Goal: Task Accomplishment & Management: Use online tool/utility

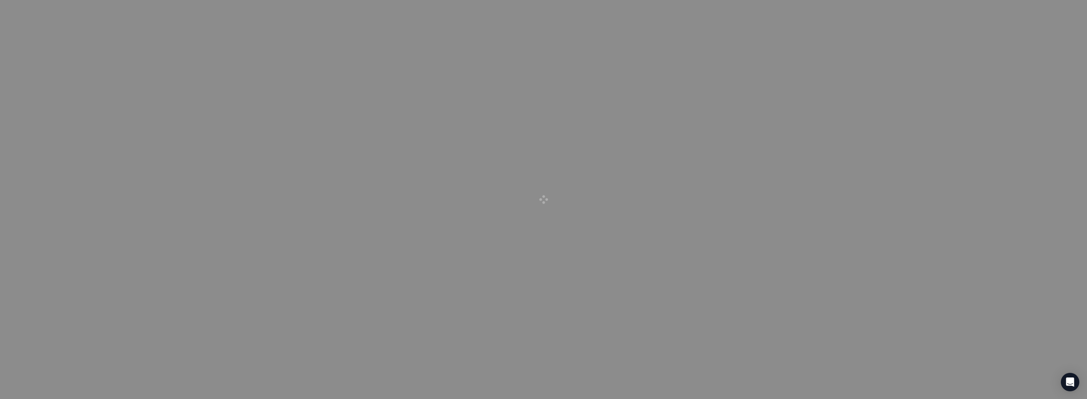
click at [856, 100] on div at bounding box center [543, 199] width 1087 height 399
click at [75, 332] on div at bounding box center [543, 199] width 1087 height 399
click at [92, 180] on div at bounding box center [543, 199] width 1087 height 399
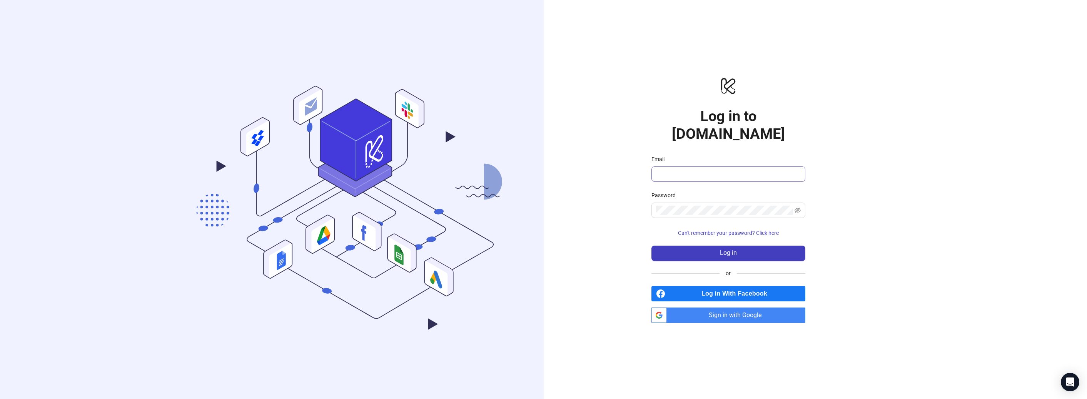
click at [738, 170] on span at bounding box center [728, 174] width 154 height 15
type input "**********"
click at [755, 246] on button "Log in" at bounding box center [728, 253] width 154 height 15
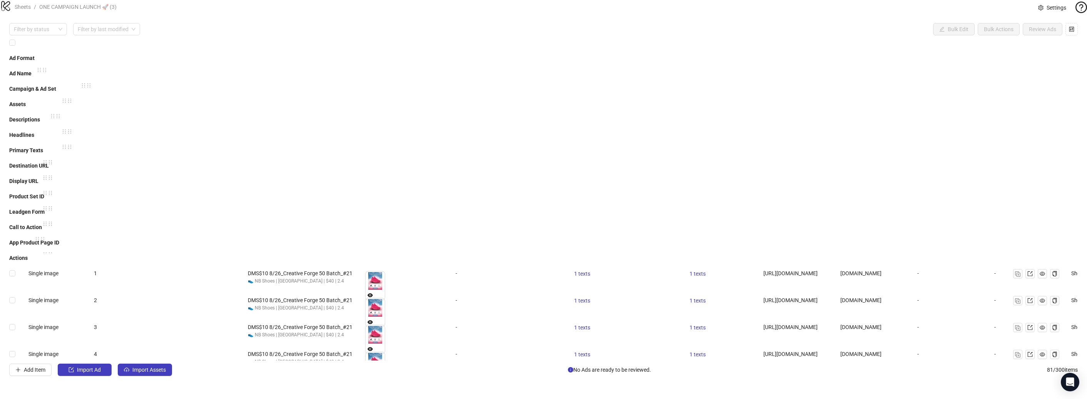
click at [1038, 10] on span at bounding box center [1040, 7] width 5 height 8
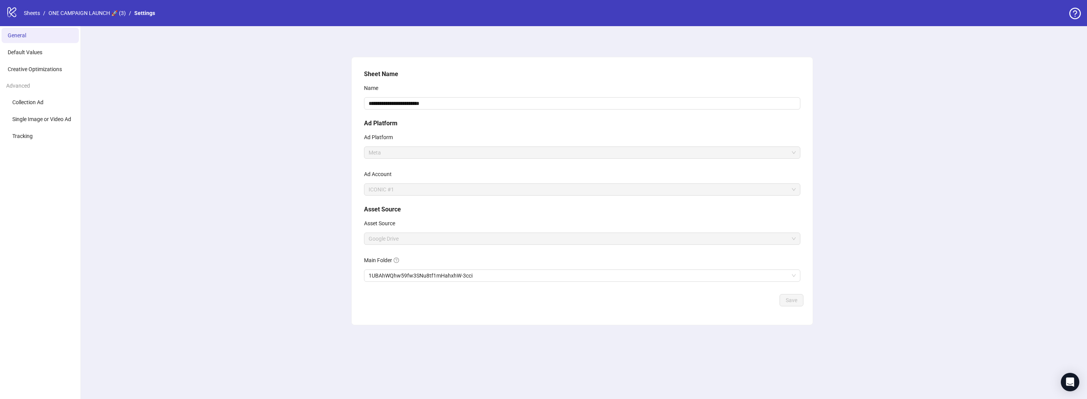
click at [13, 13] on icon "logo/logo-mobile" at bounding box center [12, 12] width 12 height 12
click at [16, 18] on div "logo/logo-mobile" at bounding box center [12, 13] width 12 height 14
click at [15, 12] on icon "logo/logo-mobile" at bounding box center [12, 12] width 12 height 12
click at [24, 13] on link "Sheets" at bounding box center [31, 13] width 19 height 8
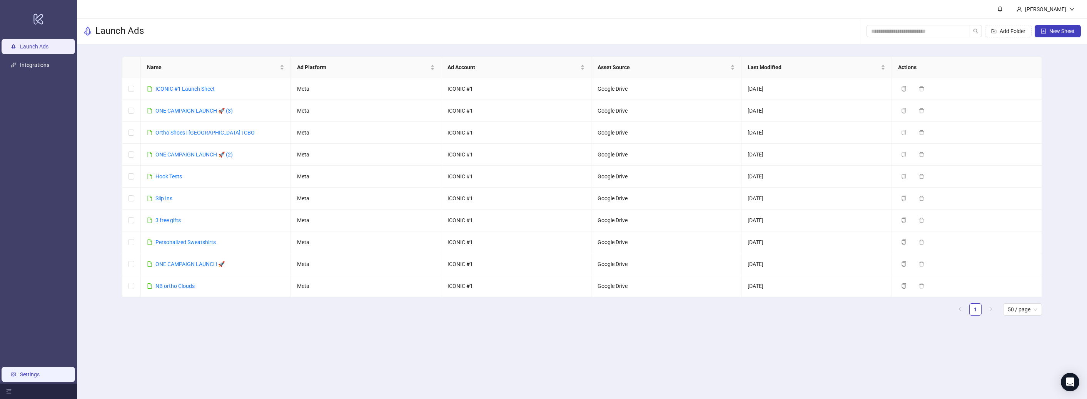
click at [20, 374] on link "Settings" at bounding box center [30, 375] width 20 height 6
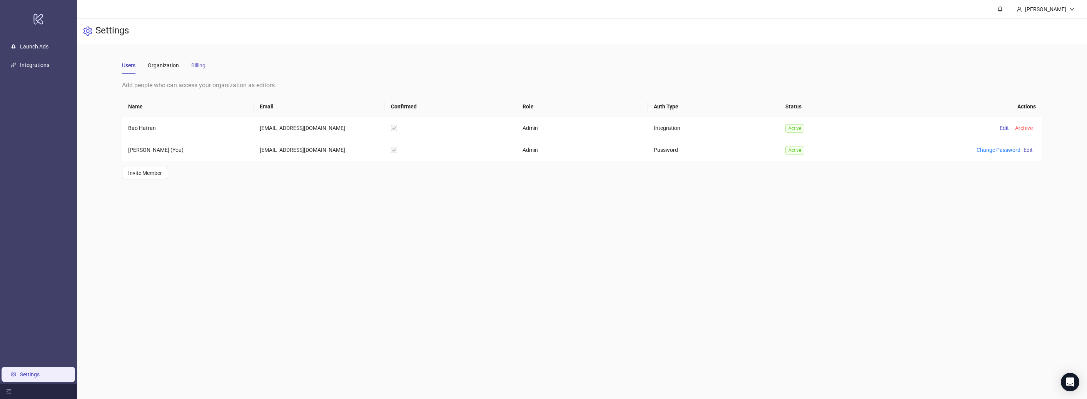
click at [205, 60] on div "Billing" at bounding box center [198, 66] width 14 height 18
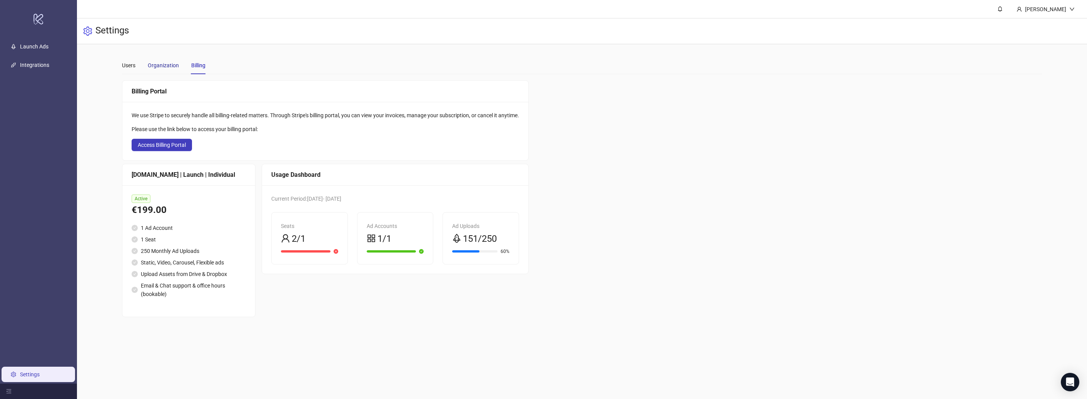
click at [165, 66] on div "Organization" at bounding box center [163, 65] width 31 height 8
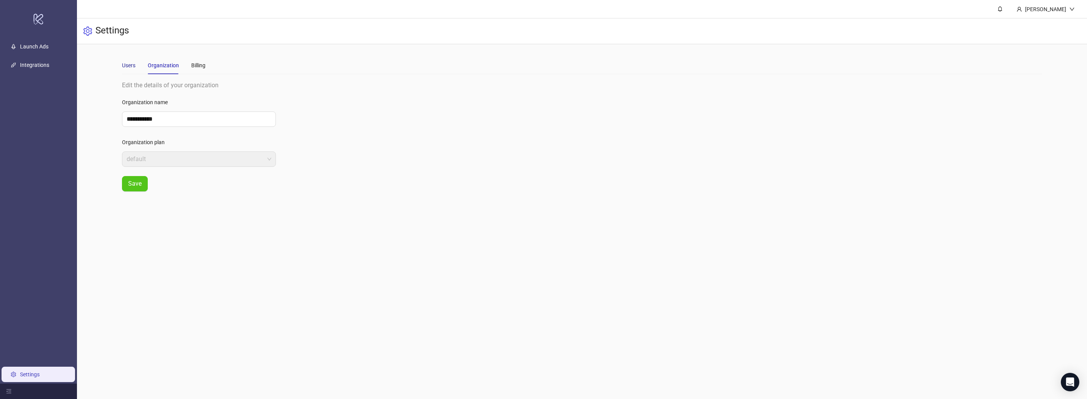
click at [135, 67] on div "Users" at bounding box center [128, 65] width 13 height 8
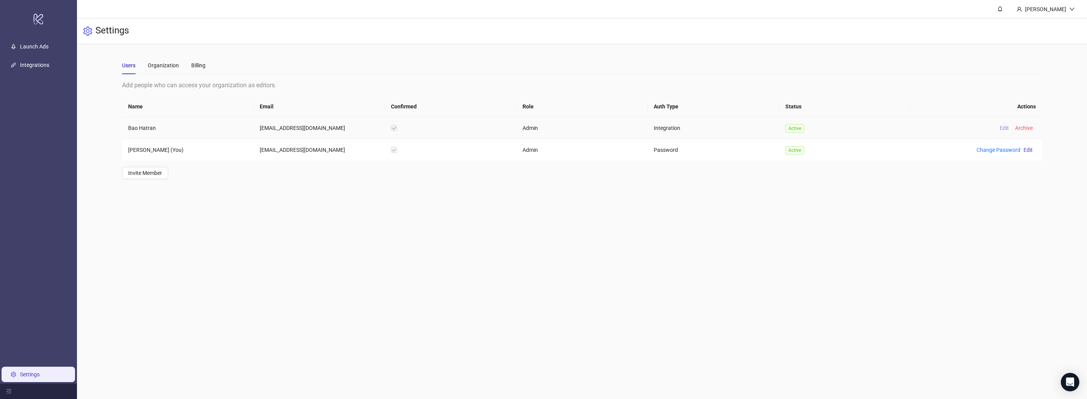
click at [1000, 129] on span "Edit" at bounding box center [1004, 128] width 9 height 6
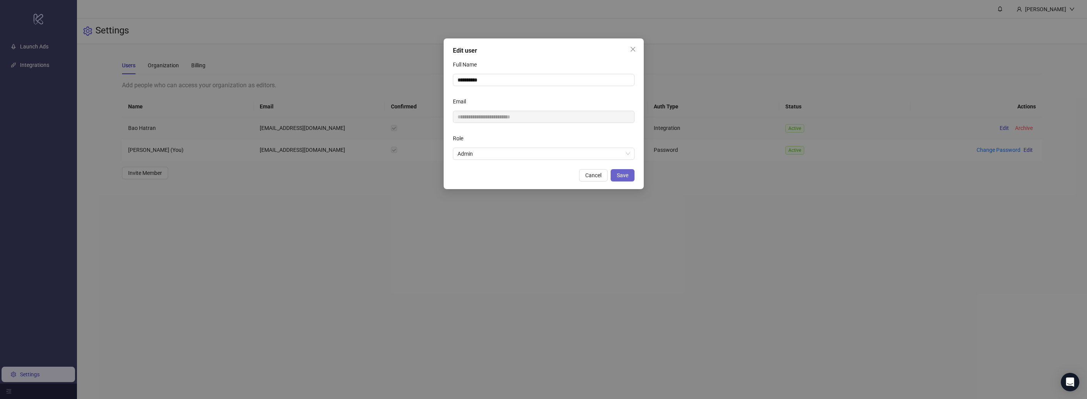
click at [626, 179] on button "Save" at bounding box center [623, 175] width 24 height 12
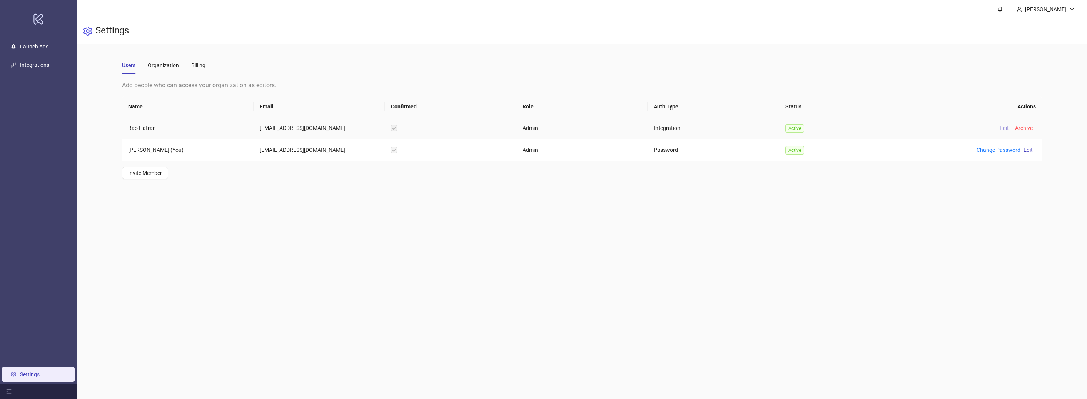
click at [1000, 130] on span "Edit" at bounding box center [1004, 128] width 9 height 6
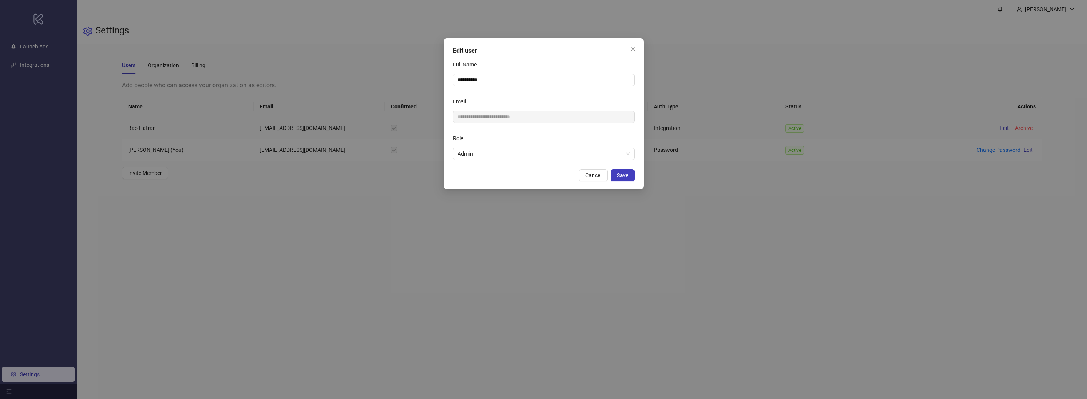
click at [546, 160] on div "**********" at bounding box center [544, 113] width 200 height 151
click at [548, 158] on span "Admin" at bounding box center [544, 154] width 172 height 12
click at [556, 139] on div "Role" at bounding box center [544, 139] width 182 height 15
drag, startPoint x: 633, startPoint y: 51, endPoint x: 747, endPoint y: 87, distance: 119.3
click at [633, 51] on icon "close" at bounding box center [633, 49] width 6 height 6
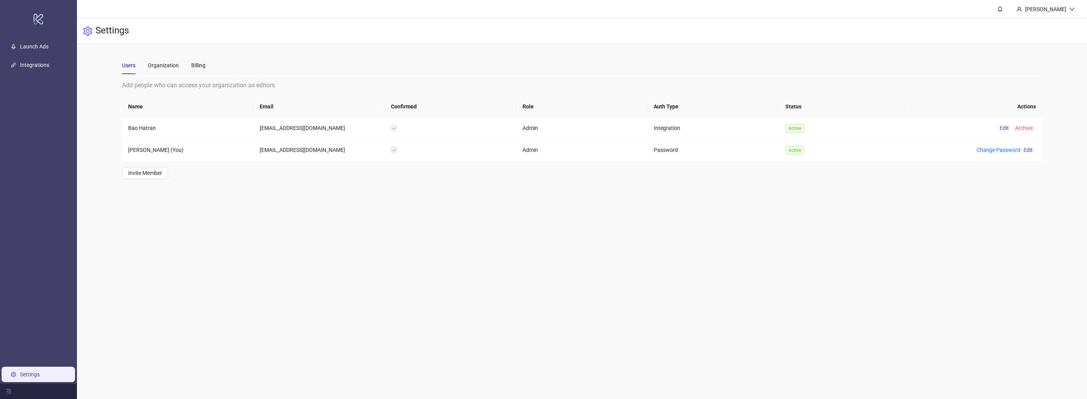
click at [130, 67] on div "Users" at bounding box center [128, 65] width 13 height 8
click at [159, 67] on div "Organization" at bounding box center [163, 65] width 31 height 8
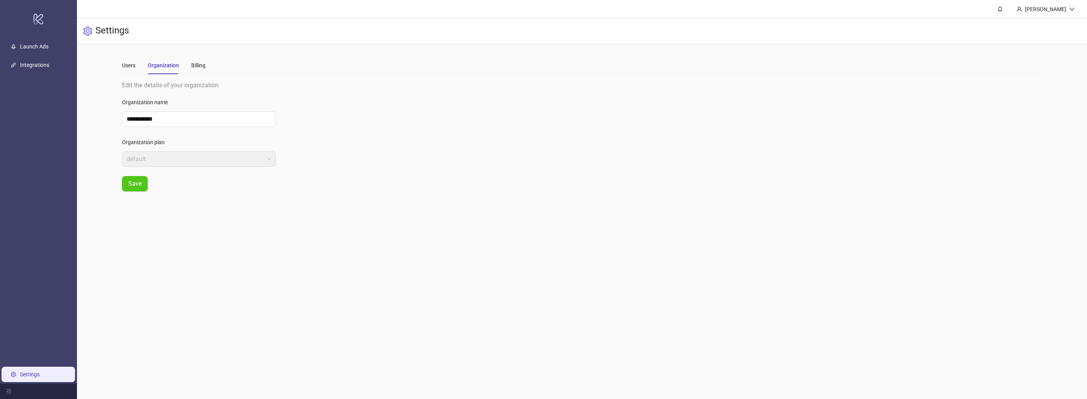
click at [138, 67] on div "Users Organization Billing" at bounding box center [164, 66] width 84 height 18
click at [135, 70] on div "Users" at bounding box center [128, 66] width 13 height 18
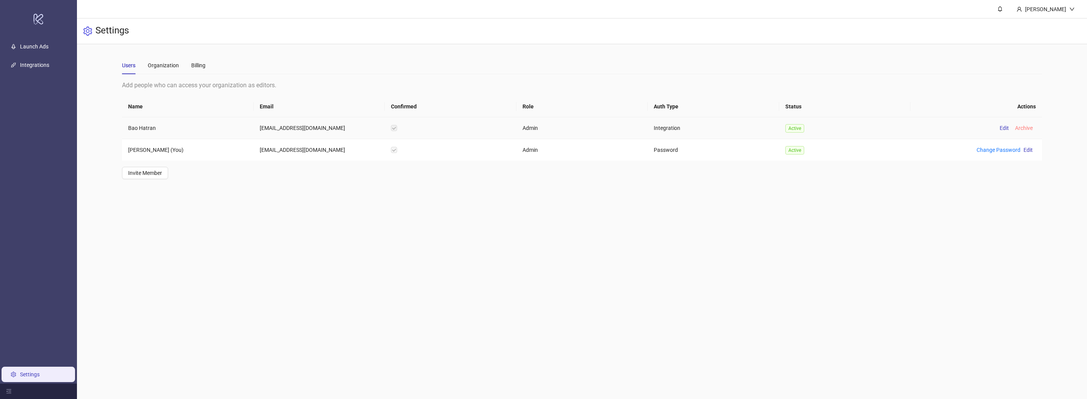
click at [1027, 129] on span "Archive" at bounding box center [1024, 128] width 18 height 6
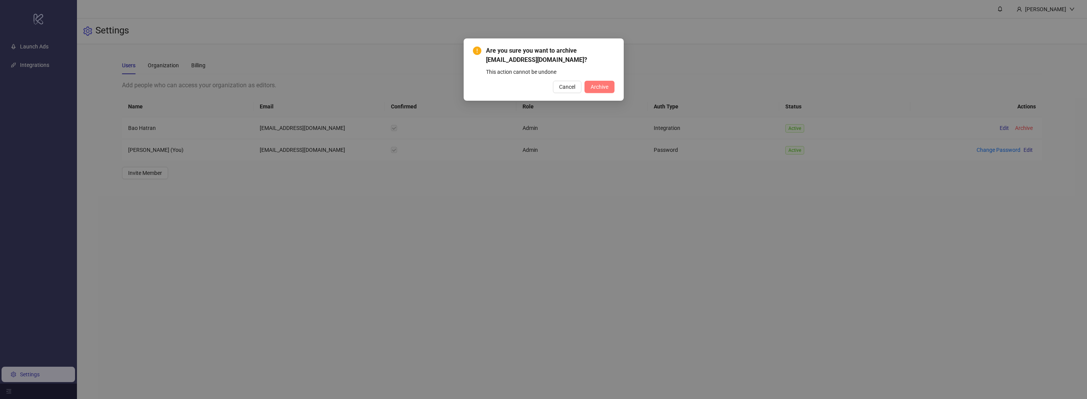
click at [595, 87] on span "Archive" at bounding box center [600, 87] width 18 height 6
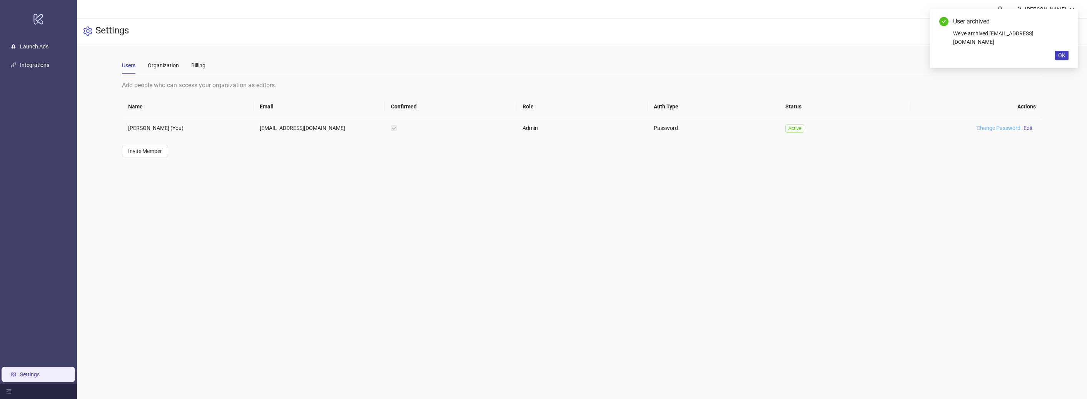
click at [1013, 130] on link "Change Password" at bounding box center [999, 128] width 44 height 6
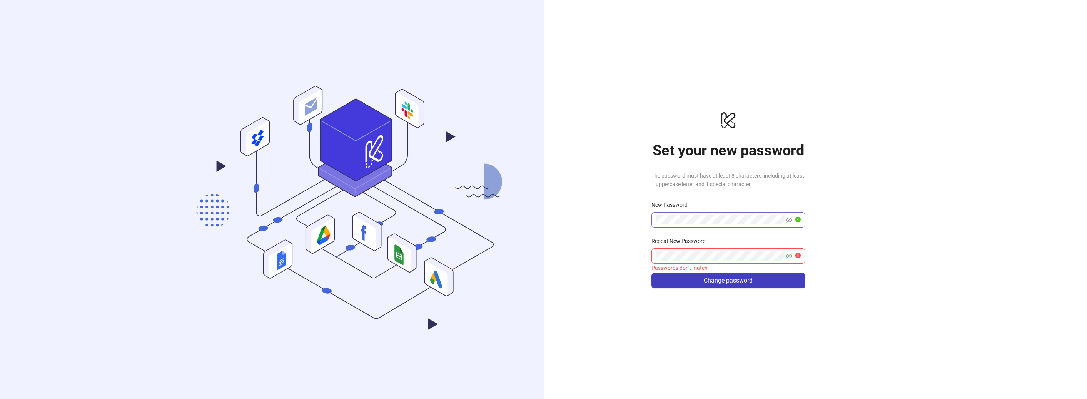
click at [792, 221] on span at bounding box center [793, 219] width 15 height 9
click at [791, 221] on icon "eye-invisible" at bounding box center [789, 219] width 6 height 5
click at [741, 248] on div "Repeat New Password" at bounding box center [728, 243] width 154 height 12
click at [787, 254] on icon "eye-invisible" at bounding box center [789, 256] width 6 height 6
click at [780, 274] on button "Change password" at bounding box center [728, 280] width 154 height 15
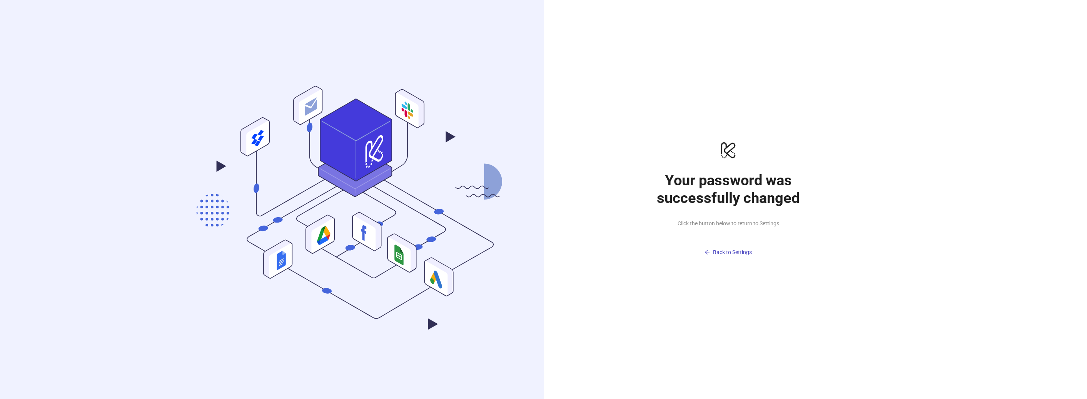
click at [1048, 13] on div ".cls-1,.cls-11,.cls-2,.cls-9{fill:none;}.cls-10,.cls-2,.cls-7,.cls-8{stroke:#31…" at bounding box center [543, 199] width 1087 height 399
click at [705, 82] on div "logo/logo-mobile Your password was successfully changed Click the button below …" at bounding box center [728, 199] width 369 height 399
click at [728, 248] on button "Back to Settings" at bounding box center [728, 252] width 154 height 12
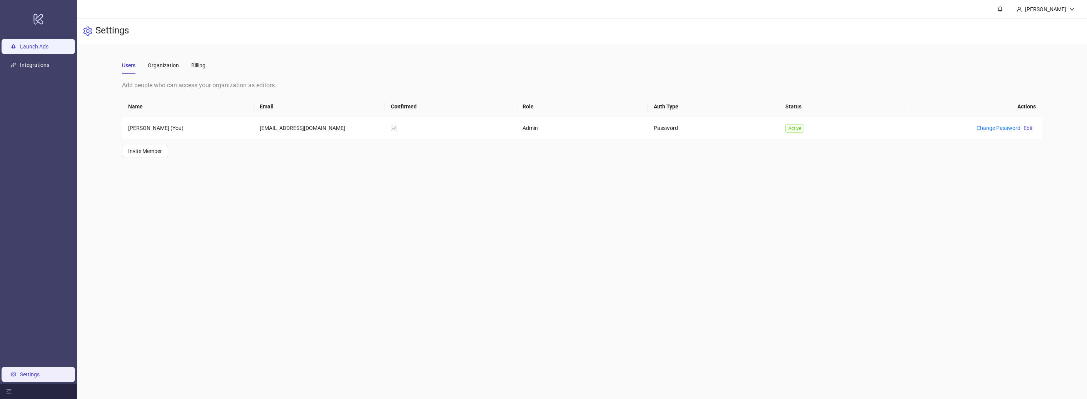
click at [34, 47] on link "Launch Ads" at bounding box center [34, 46] width 28 height 6
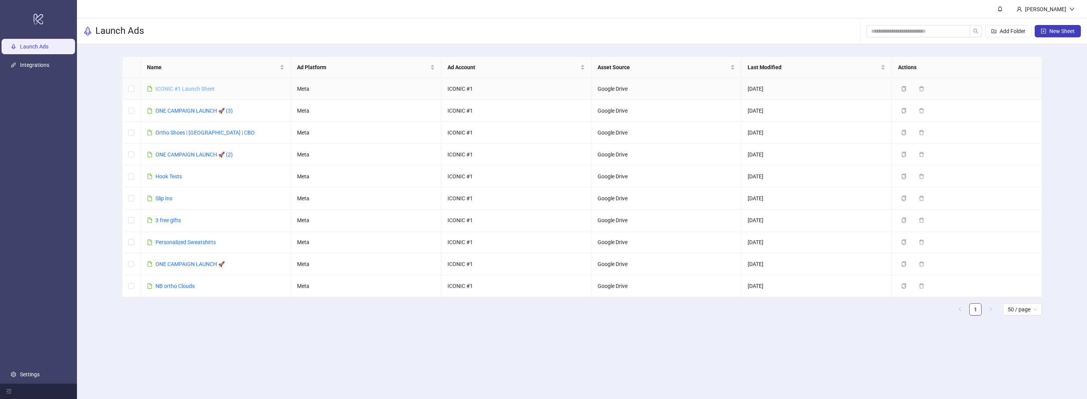
click at [202, 92] on link "ICONIC #1 Launch Sheet" at bounding box center [184, 89] width 59 height 6
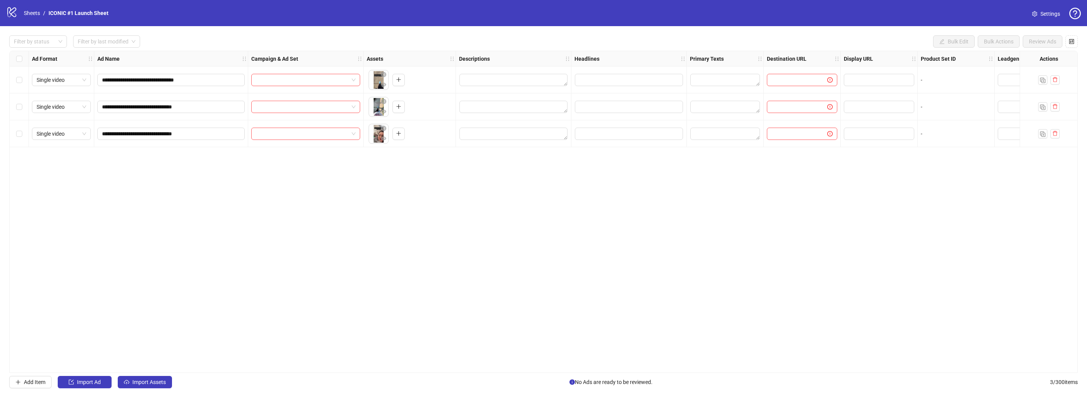
click at [8, 5] on div "logo/logo-mobile Sheets / ICONIC #1 Launch Sheet Settings" at bounding box center [543, 13] width 1087 height 26
click at [33, 11] on link "Sheets" at bounding box center [31, 13] width 19 height 8
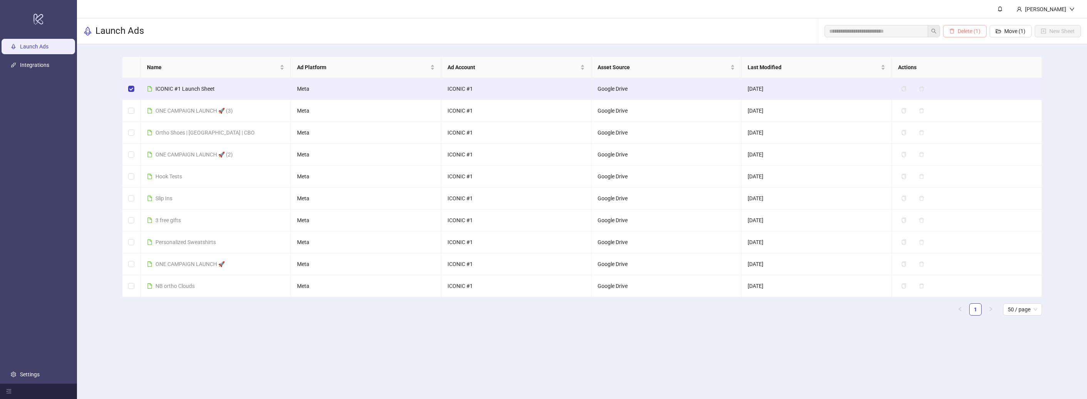
click at [971, 34] on span "Delete (1)" at bounding box center [969, 31] width 23 height 6
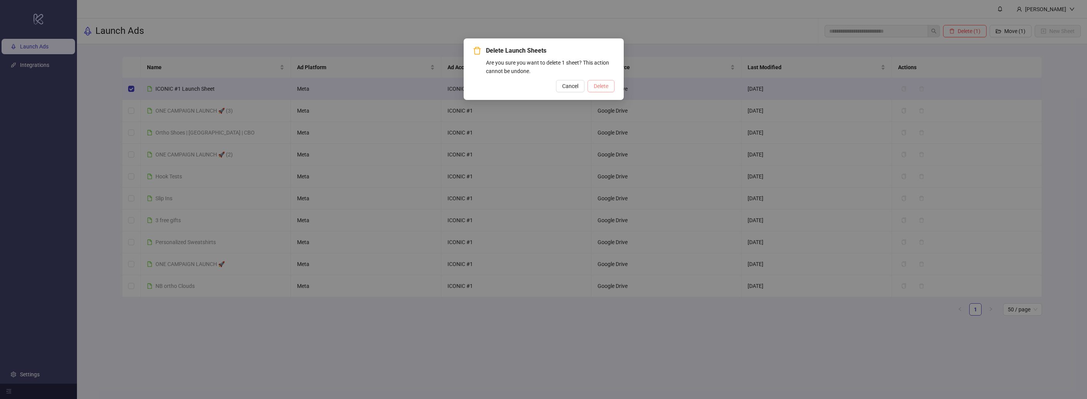
click at [598, 86] on span "Delete" at bounding box center [601, 86] width 15 height 6
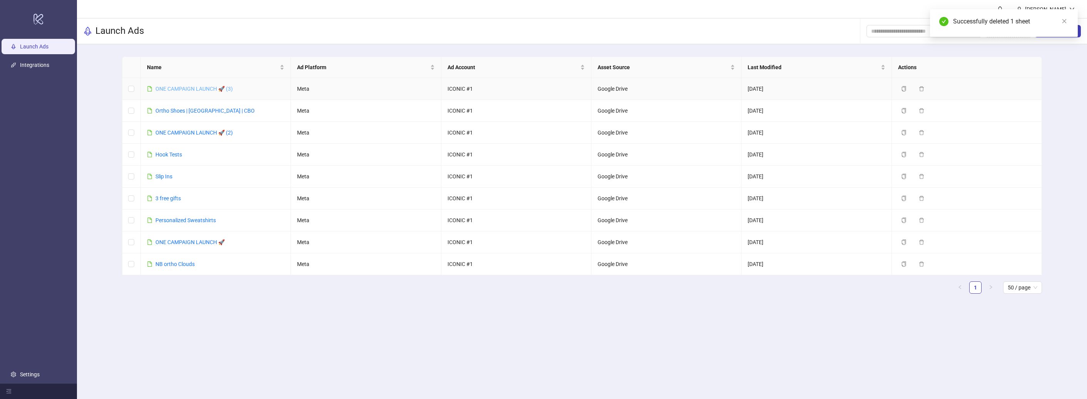
click at [162, 90] on link "ONE CAMPAIGN LAUNCH 🚀 (3)" at bounding box center [193, 89] width 77 height 6
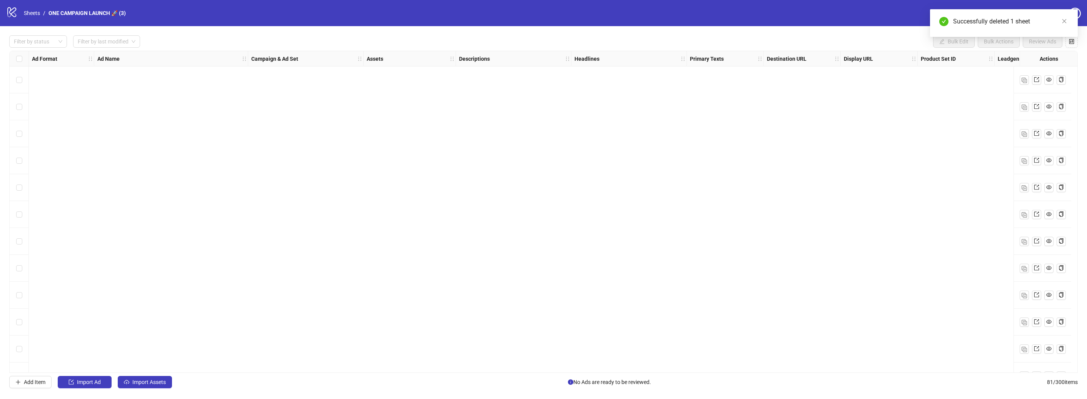
scroll to position [1879, 0]
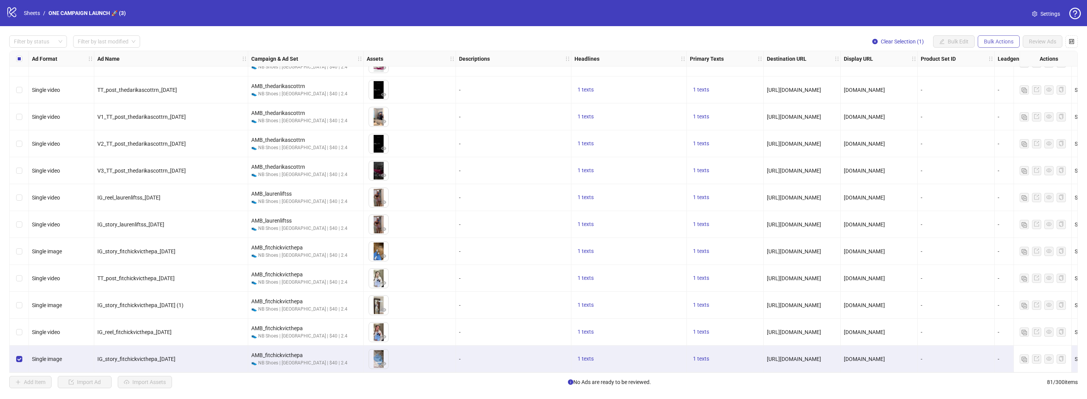
click at [989, 43] on span "Bulk Actions" at bounding box center [999, 41] width 30 height 6
click at [995, 66] on span "Duplicate" at bounding box center [1009, 69] width 53 height 8
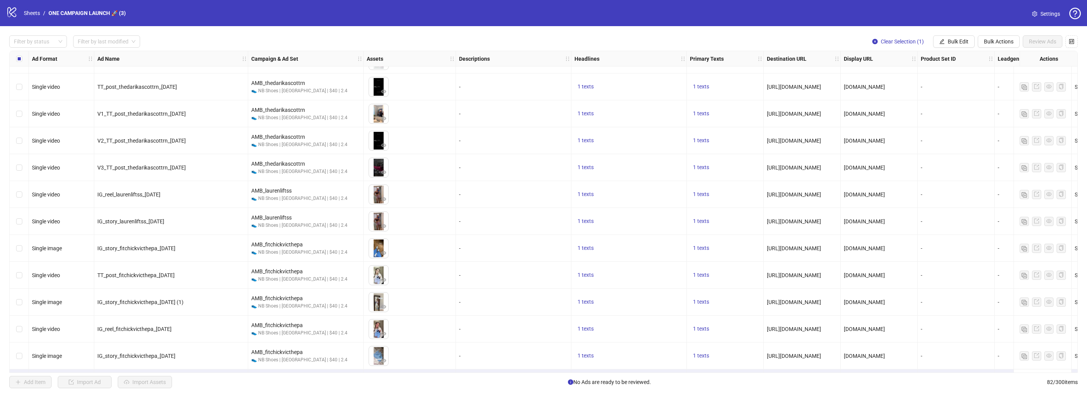
scroll to position [1906, 0]
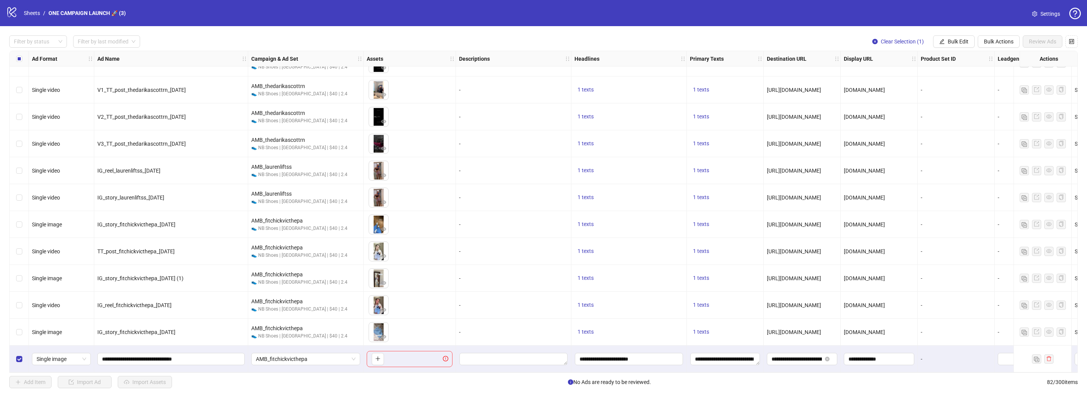
click at [22, 357] on div "Select row 82" at bounding box center [19, 359] width 19 height 27
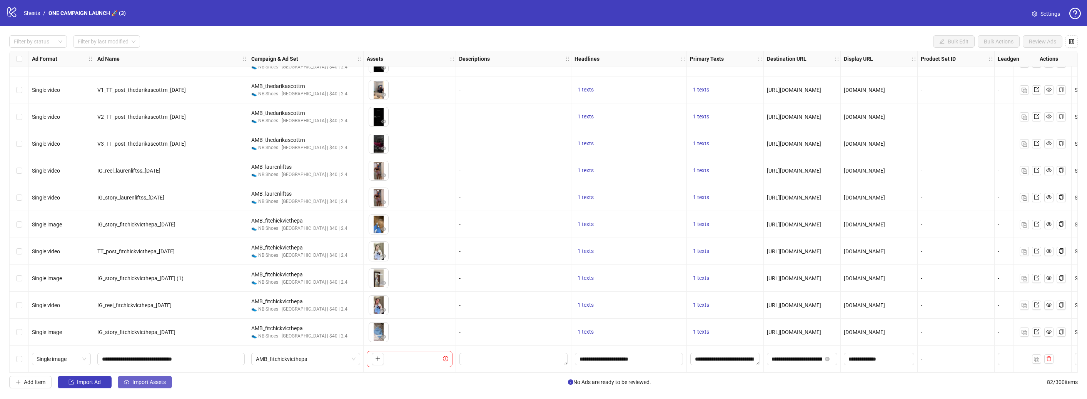
click at [147, 386] on button "Import Assets" at bounding box center [145, 382] width 54 height 12
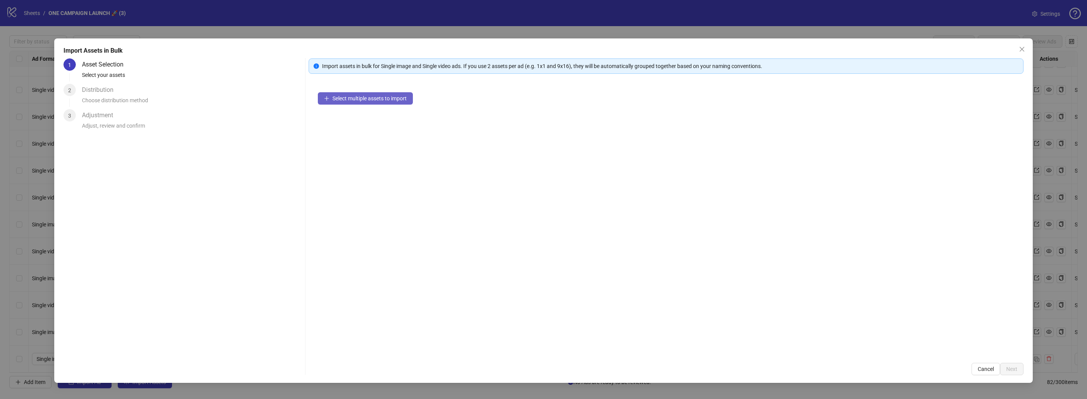
click at [401, 100] on span "Select multiple assets to import" at bounding box center [369, 98] width 74 height 6
click at [351, 128] on button "Add more assets" at bounding box center [348, 123] width 61 height 12
click at [362, 130] on div "23 assets selected Add more assets" at bounding box center [666, 218] width 715 height 271
click at [362, 127] on button "Add more assets" at bounding box center [348, 123] width 61 height 12
click at [358, 130] on div "24 assets selected Add more assets" at bounding box center [666, 218] width 715 height 271
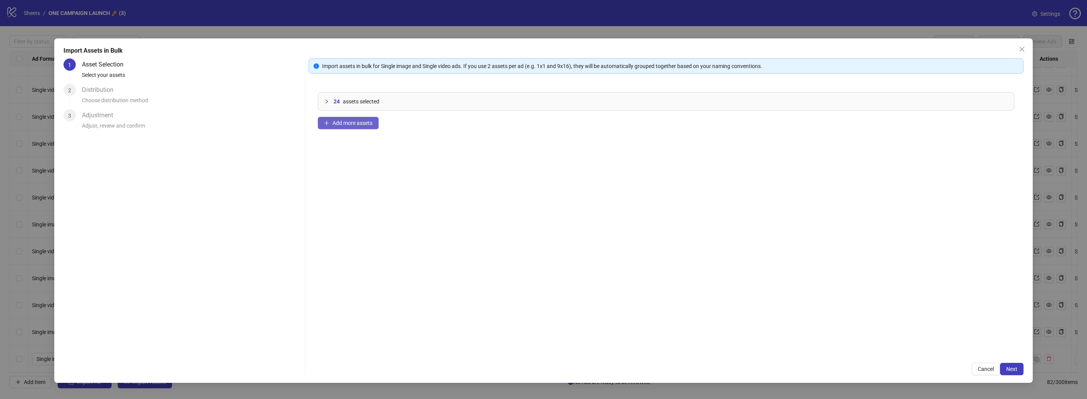
click at [358, 129] on button "Add more assets" at bounding box center [348, 123] width 61 height 12
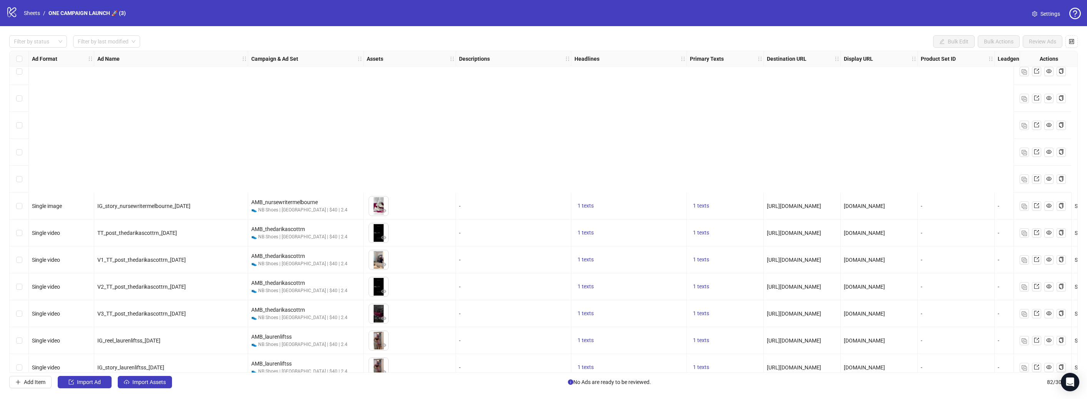
scroll to position [1906, 0]
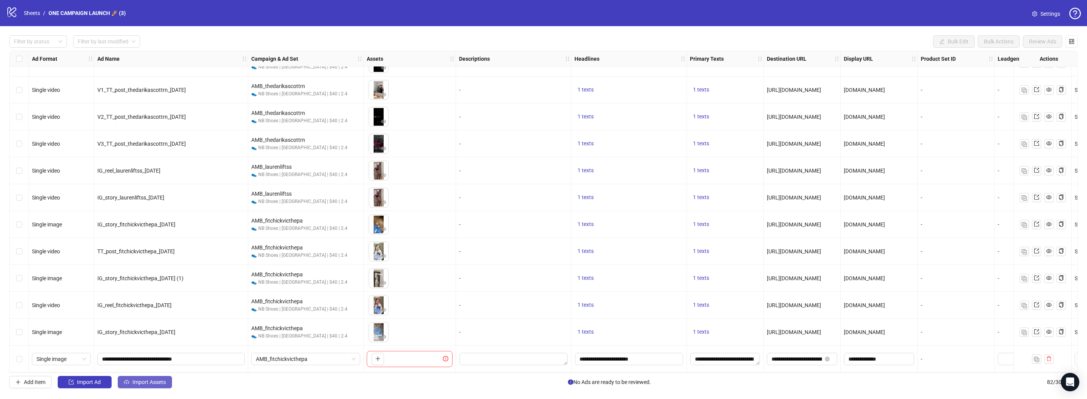
click at [140, 381] on span "Import Assets" at bounding box center [148, 382] width 33 height 6
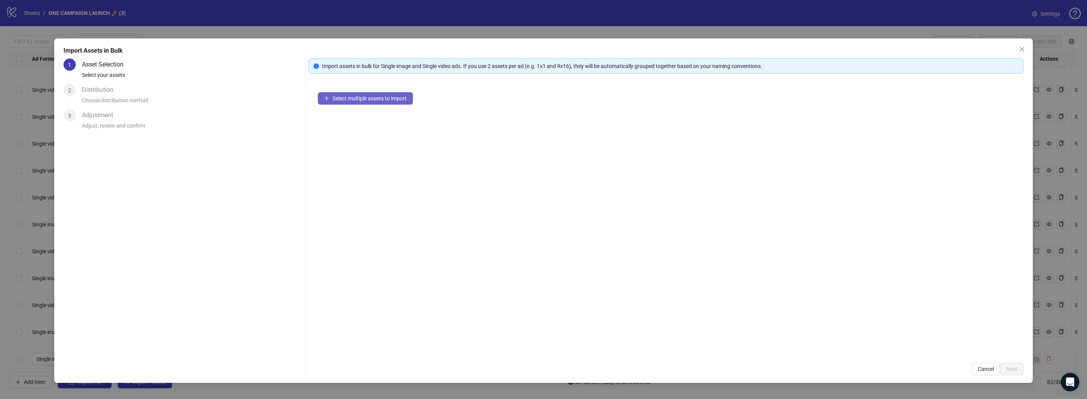
click at [365, 104] on button "Select multiple assets to import" at bounding box center [365, 98] width 95 height 12
click at [359, 127] on button "Add more assets" at bounding box center [348, 123] width 61 height 12
click at [364, 129] on button "Add more assets" at bounding box center [348, 123] width 61 height 12
click at [353, 127] on button "Add more assets" at bounding box center [348, 123] width 61 height 12
click at [371, 129] on div "36 assets selected Add more assets" at bounding box center [666, 218] width 715 height 271
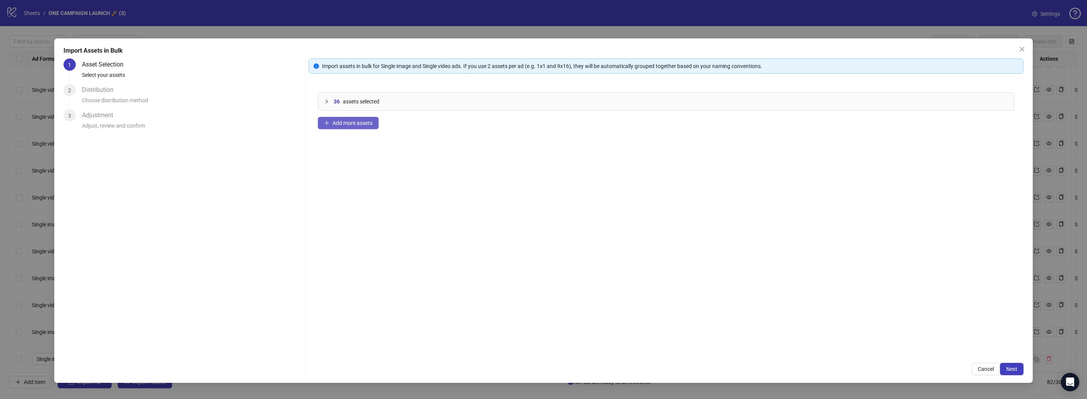
click at [371, 124] on span "Add more assets" at bounding box center [352, 123] width 40 height 6
click at [365, 126] on span "Add more assets" at bounding box center [352, 123] width 40 height 6
click at [345, 122] on span "Add more assets" at bounding box center [352, 123] width 40 height 6
click at [604, 282] on div "40 assets selected Add more assets" at bounding box center [666, 218] width 715 height 271
click at [1009, 372] on span "Next" at bounding box center [1011, 369] width 11 height 6
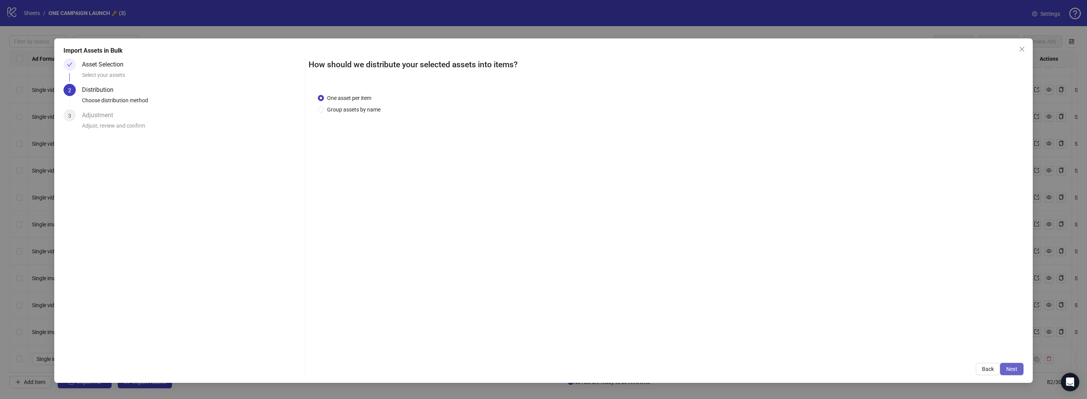
click at [1016, 370] on span "Next" at bounding box center [1011, 369] width 11 height 6
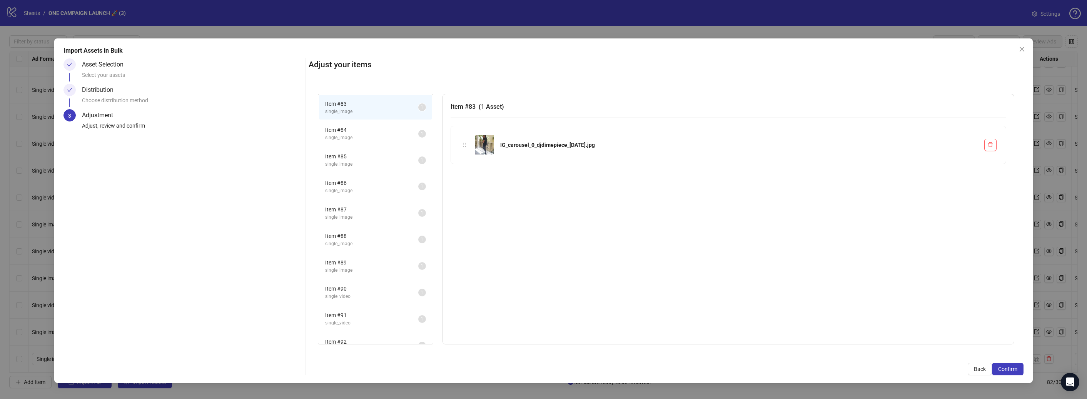
click at [1016, 370] on span "Confirm" at bounding box center [1007, 369] width 19 height 6
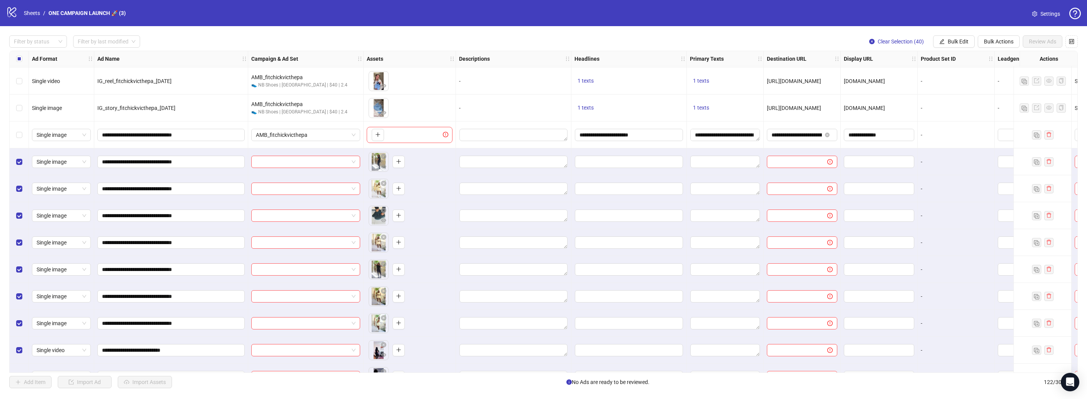
scroll to position [2125, 0]
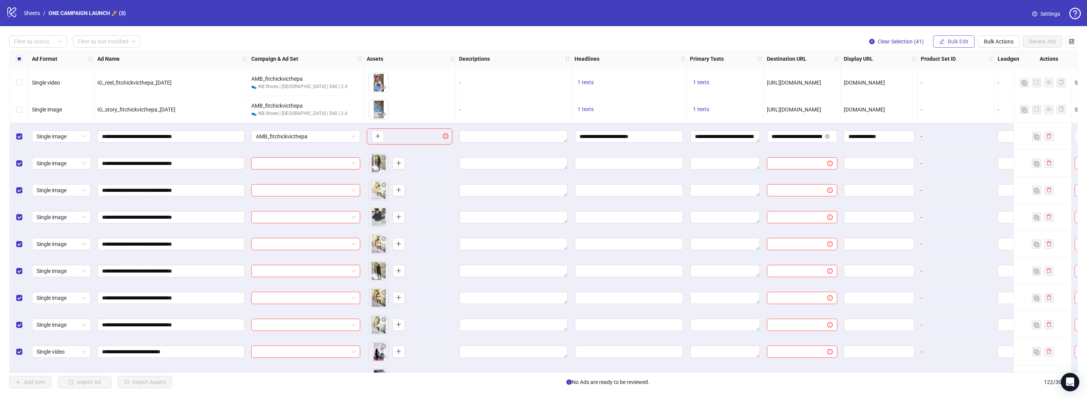
click at [949, 45] on button "Bulk Edit" at bounding box center [954, 41] width 42 height 12
click at [962, 109] on span "Headlines" at bounding box center [962, 106] width 46 height 8
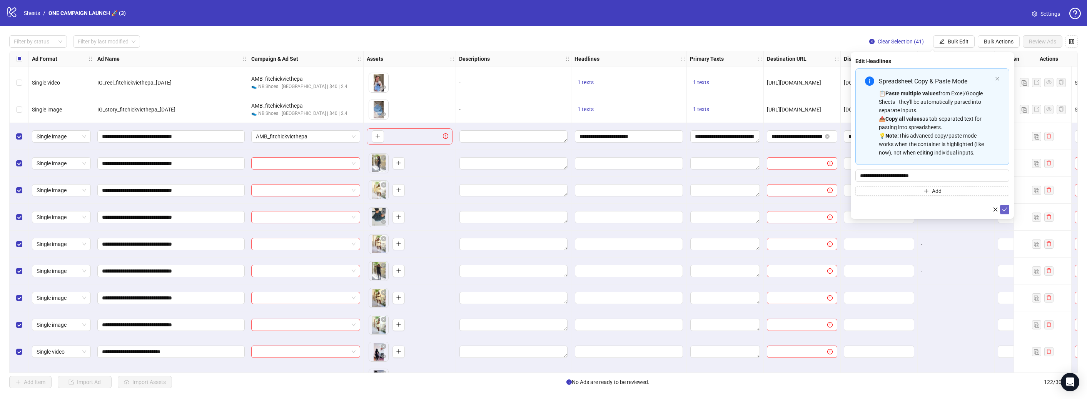
click at [1006, 207] on icon "check" at bounding box center [1004, 209] width 5 height 5
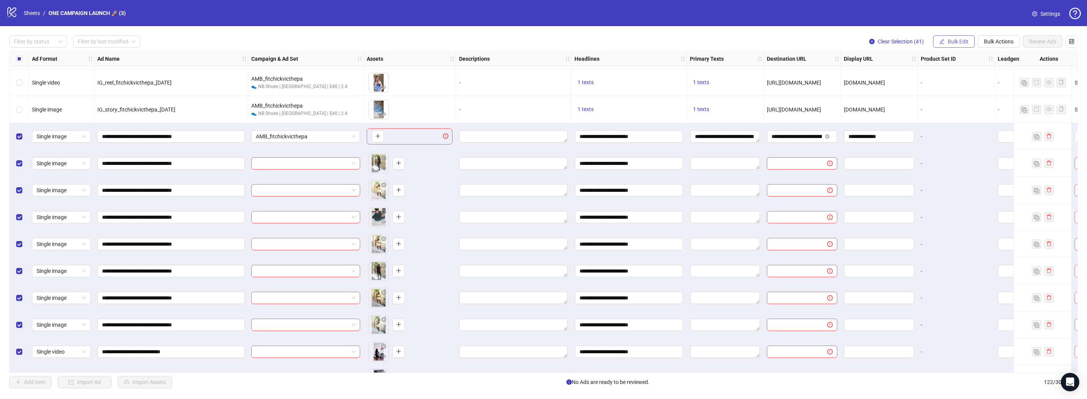
click at [959, 40] on span "Bulk Edit" at bounding box center [958, 41] width 21 height 6
click at [963, 119] on span "Primary Texts" at bounding box center [962, 118] width 46 height 8
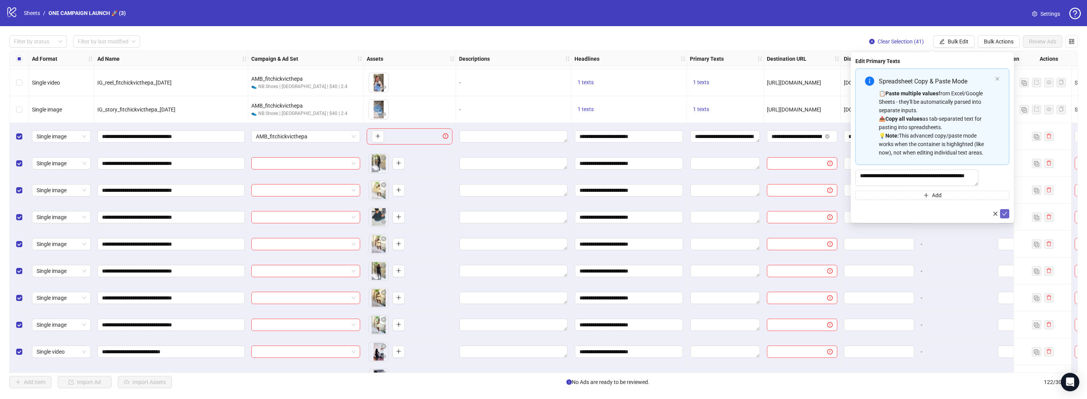
click at [1005, 217] on span "submit" at bounding box center [1004, 214] width 5 height 6
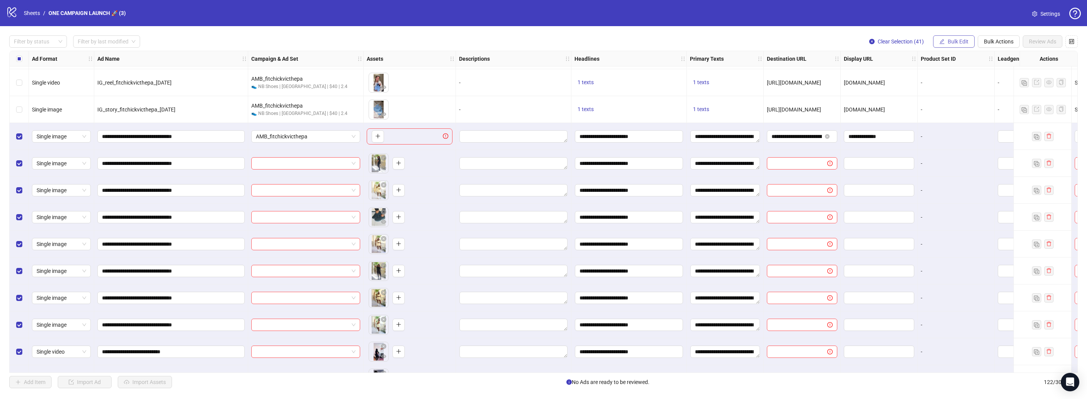
click at [953, 40] on span "Bulk Edit" at bounding box center [958, 41] width 21 height 6
click at [960, 130] on span "Destination URL" at bounding box center [962, 131] width 46 height 8
click at [1005, 95] on icon "check" at bounding box center [1004, 94] width 5 height 5
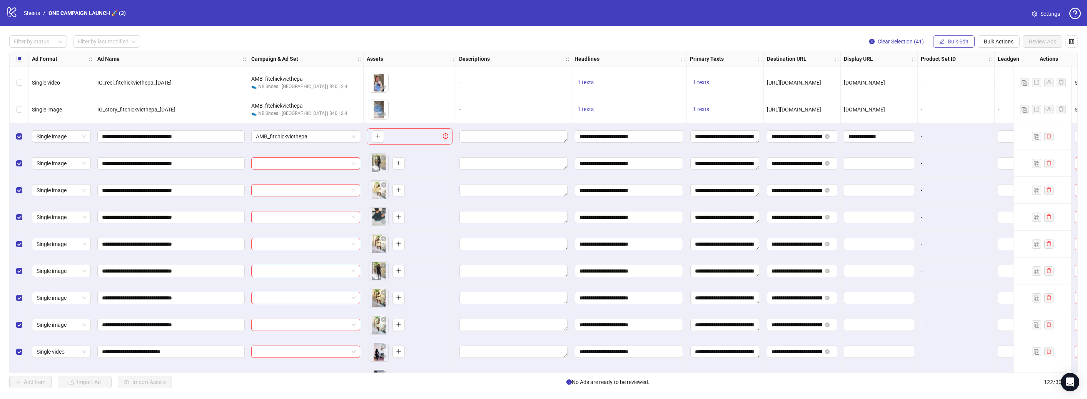
click at [963, 42] on span "Bulk Edit" at bounding box center [958, 41] width 21 height 6
click at [967, 140] on span "Display URL" at bounding box center [962, 143] width 46 height 8
click at [1003, 94] on icon "check" at bounding box center [1004, 94] width 5 height 5
click at [957, 45] on button "Bulk Edit" at bounding box center [954, 41] width 42 height 12
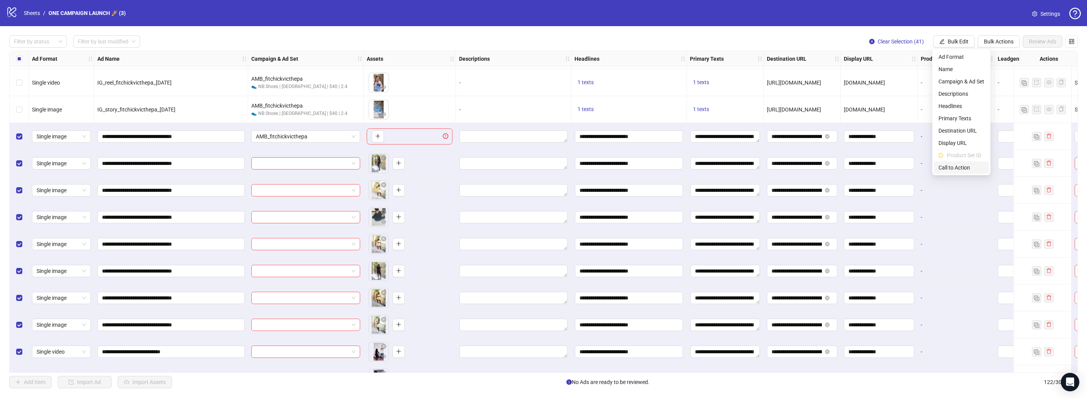
click at [955, 165] on span "Call to Action" at bounding box center [962, 168] width 46 height 8
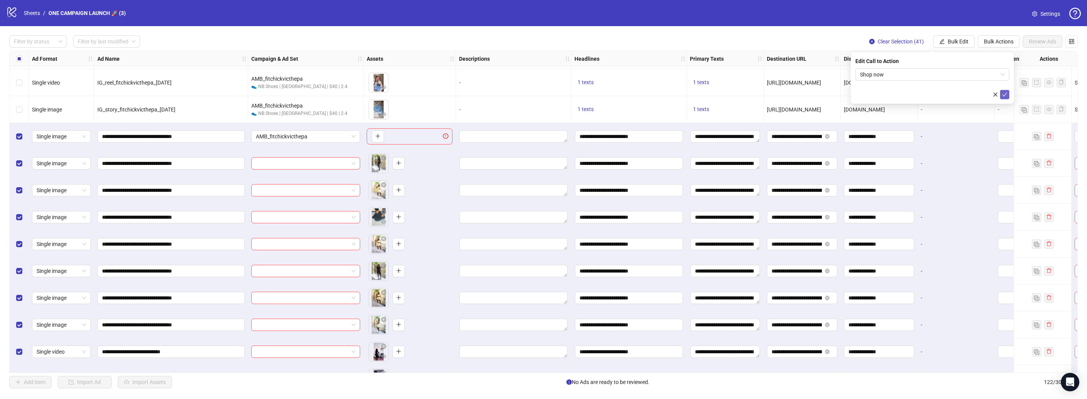
click at [1005, 94] on icon "check" at bounding box center [1004, 94] width 5 height 5
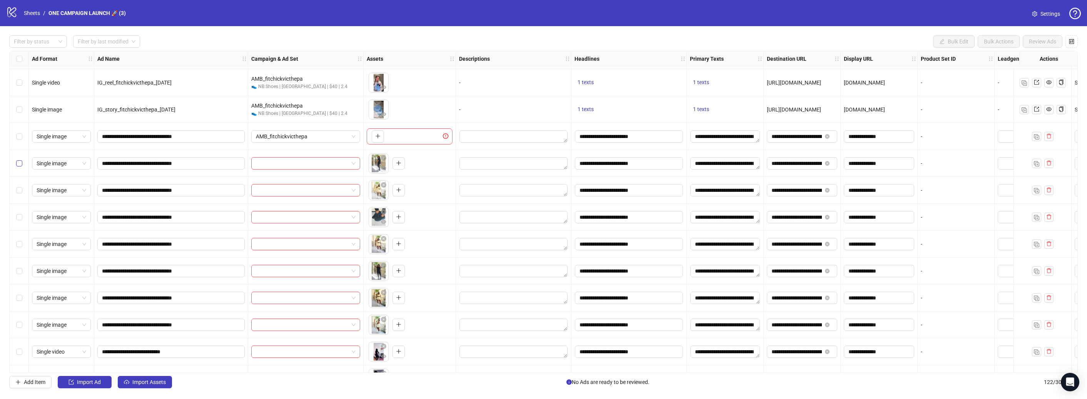
click at [21, 167] on label "Select row 83" at bounding box center [19, 163] width 6 height 8
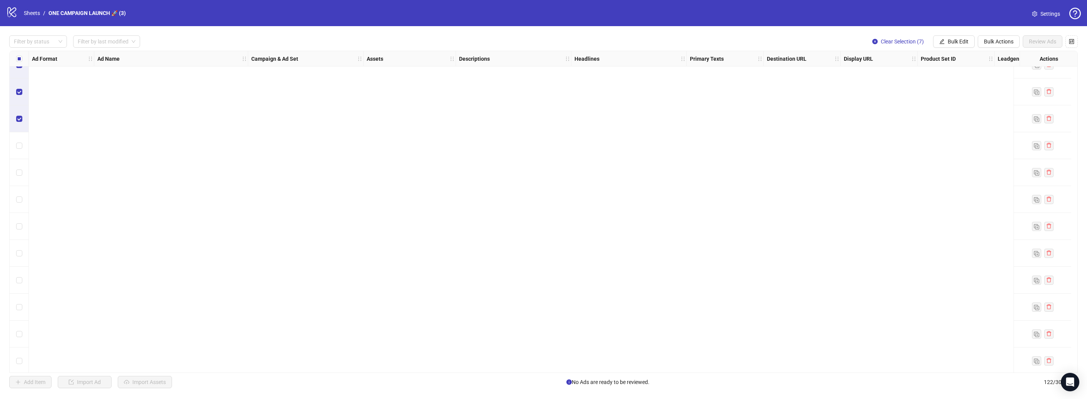
scroll to position [2764, 0]
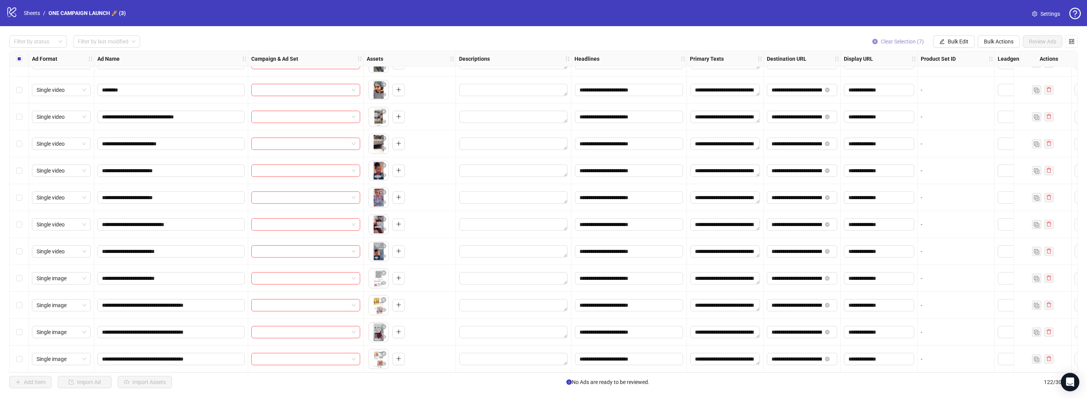
click at [896, 43] on span "Clear Selection (7)" at bounding box center [902, 41] width 43 height 6
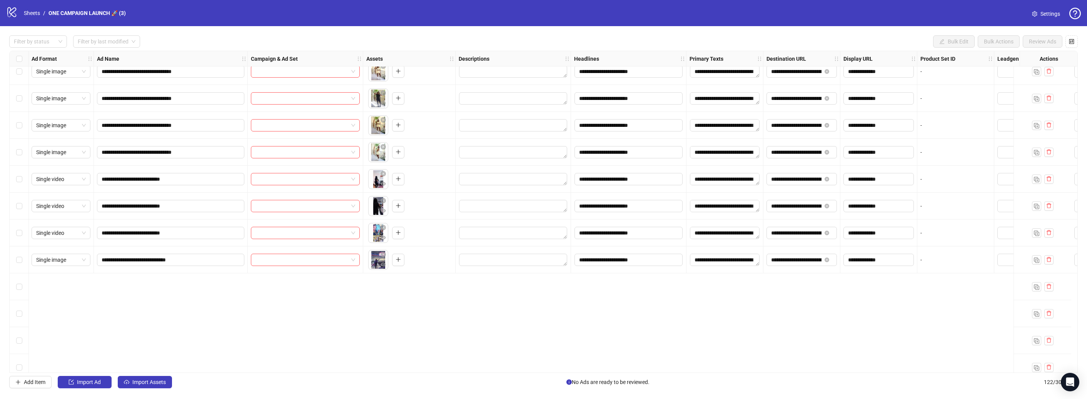
scroll to position [2075, 0]
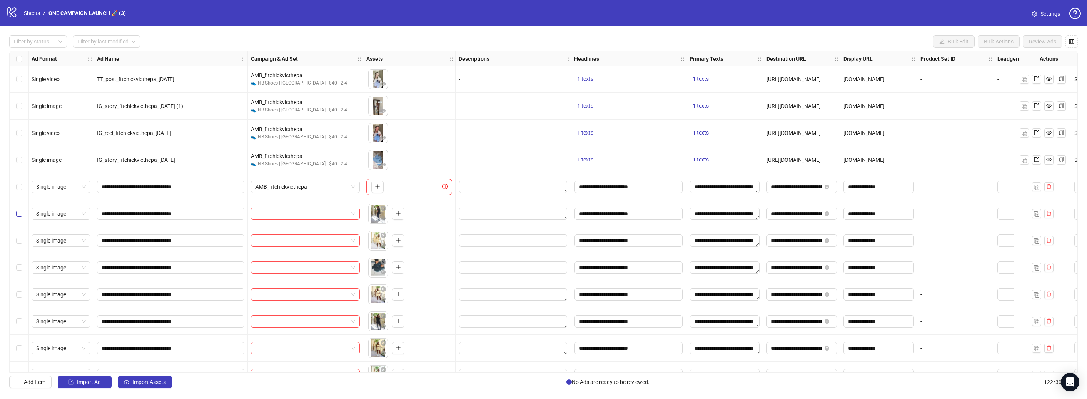
click at [18, 217] on label "Select row 83" at bounding box center [19, 214] width 6 height 8
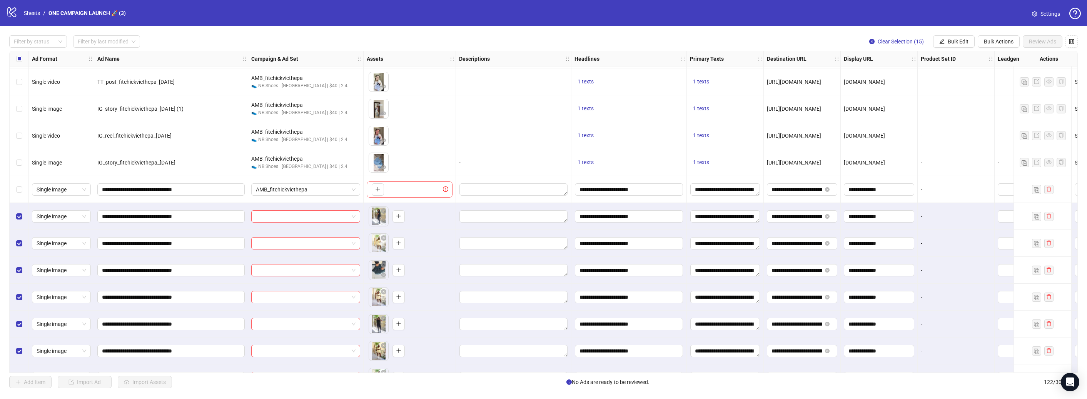
scroll to position [2101, 0]
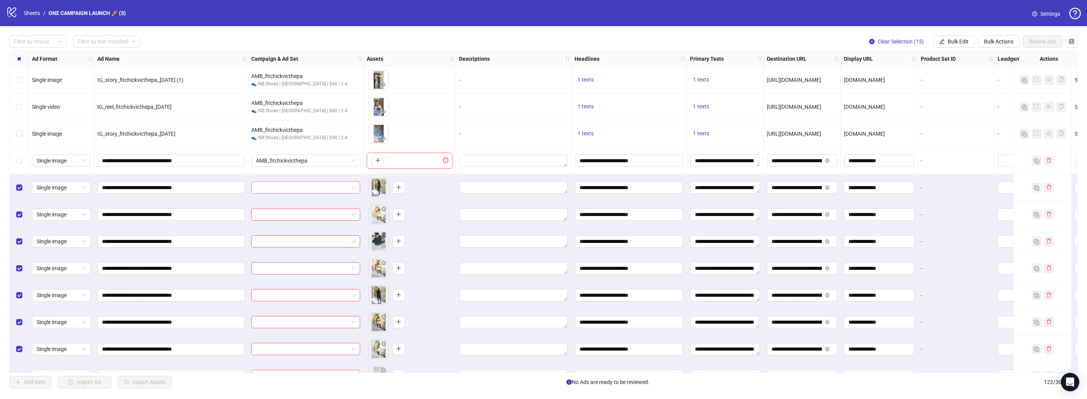
click at [353, 189] on span at bounding box center [306, 188] width 100 height 12
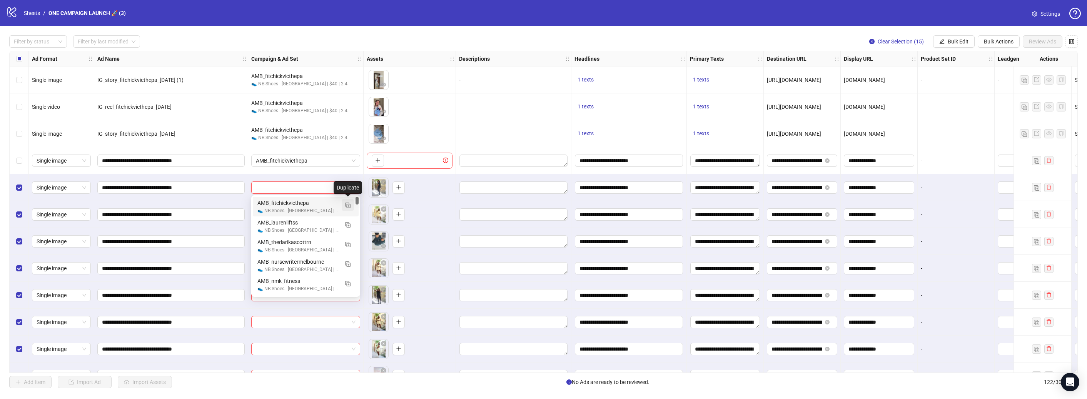
click at [351, 207] on button "button" at bounding box center [348, 205] width 12 height 12
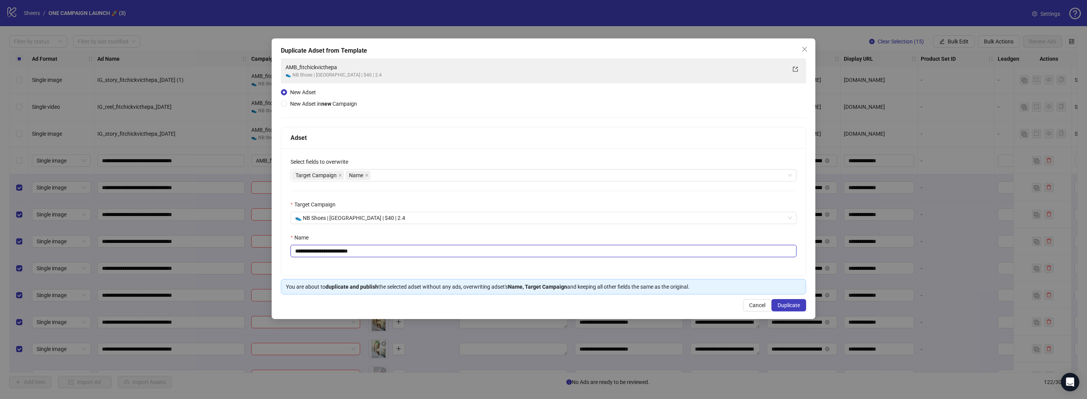
drag, startPoint x: 384, startPoint y: 251, endPoint x: 349, endPoint y: 259, distance: 36.4
click at [384, 251] on input "**********" at bounding box center [544, 251] width 506 height 12
drag, startPoint x: 309, startPoint y: 252, endPoint x: 366, endPoint y: 253, distance: 57.0
click at [366, 253] on input "**********" at bounding box center [544, 251] width 506 height 12
paste input "text"
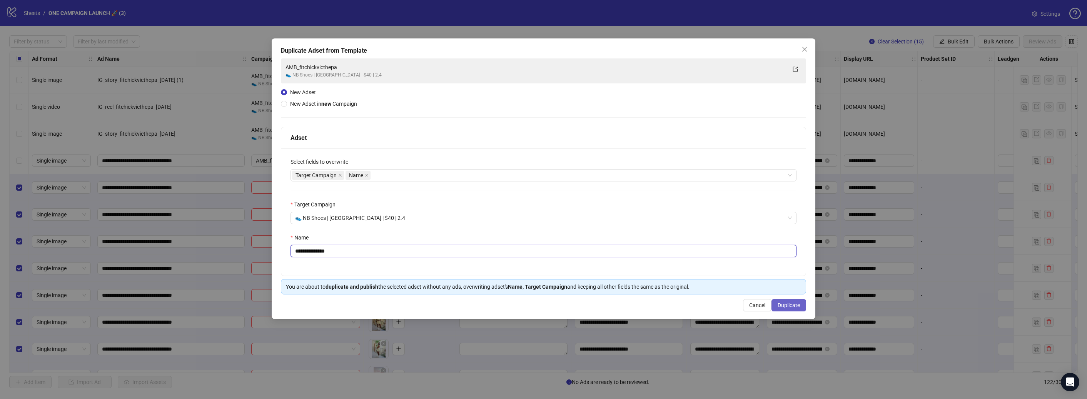
type input "**********"
click at [800, 308] on span "Duplicate" at bounding box center [789, 305] width 22 height 6
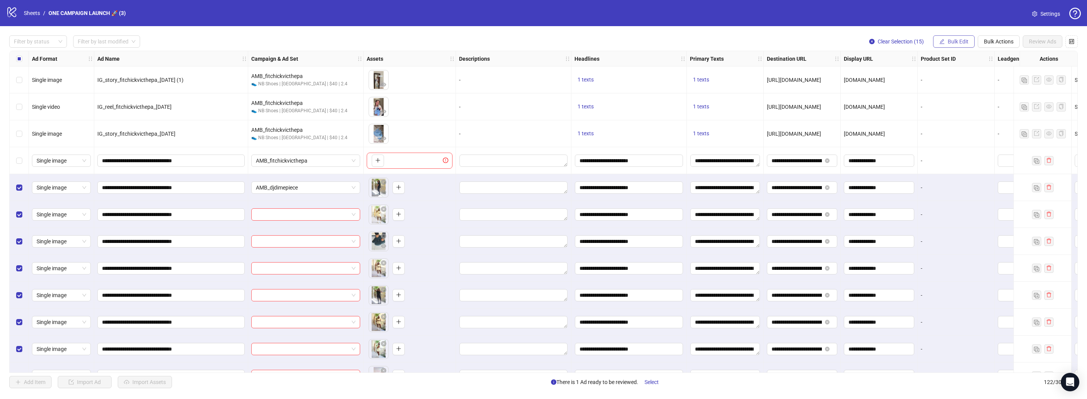
click at [967, 42] on span "Bulk Edit" at bounding box center [958, 41] width 21 height 6
click at [961, 81] on span "Campaign & Ad Set" at bounding box center [962, 81] width 46 height 8
click at [1007, 96] on icon "check" at bounding box center [1004, 94] width 5 height 5
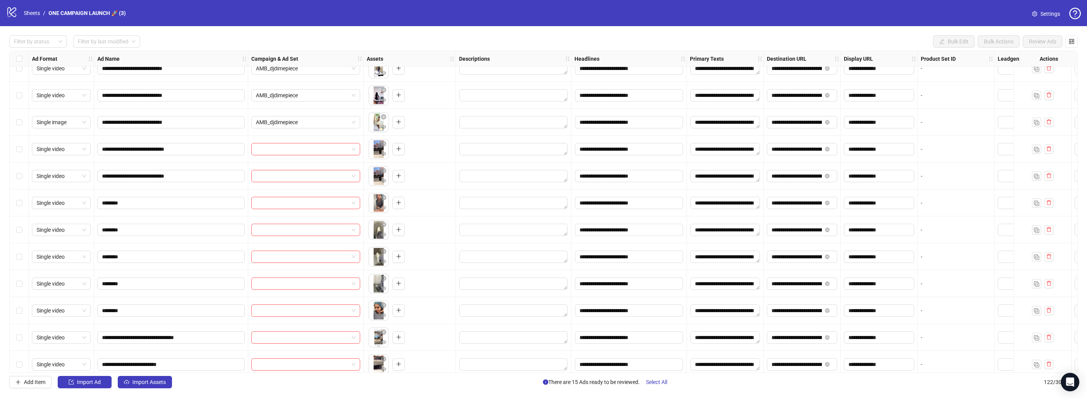
scroll to position [2545, 0]
click at [23, 148] on div "Select row 98" at bounding box center [19, 147] width 19 height 27
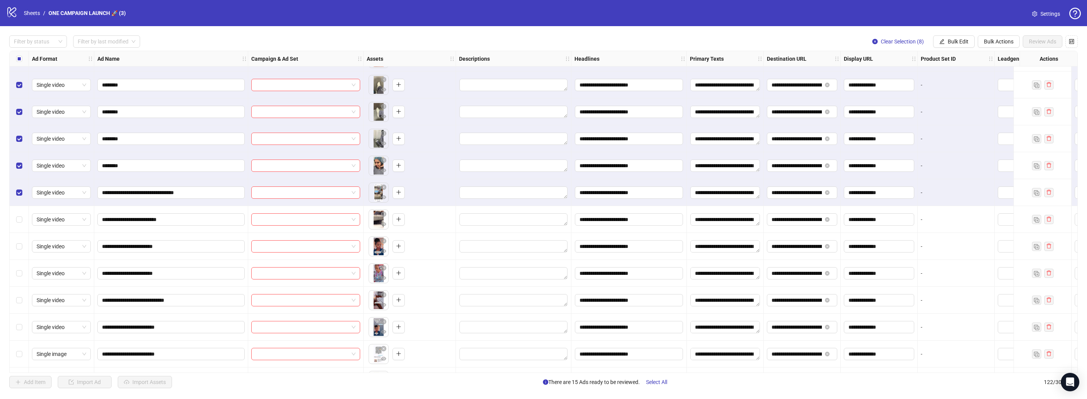
scroll to position [2690, 0]
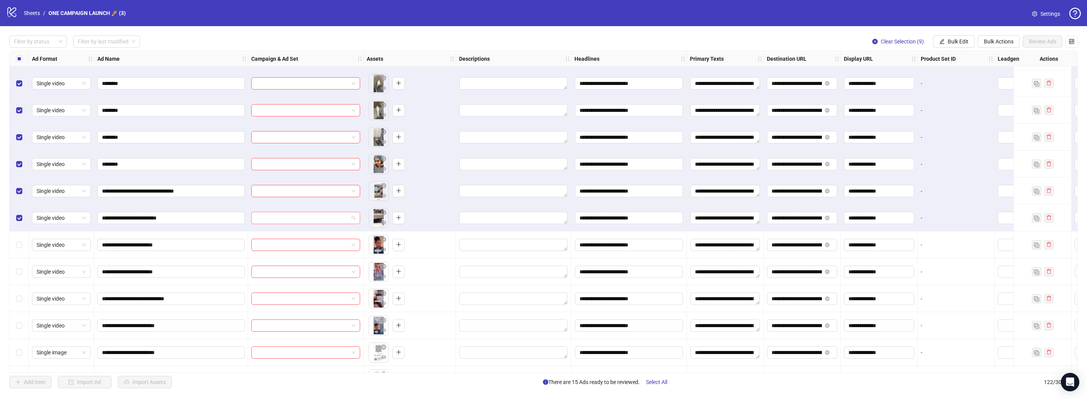
click at [356, 220] on div at bounding box center [305, 218] width 109 height 12
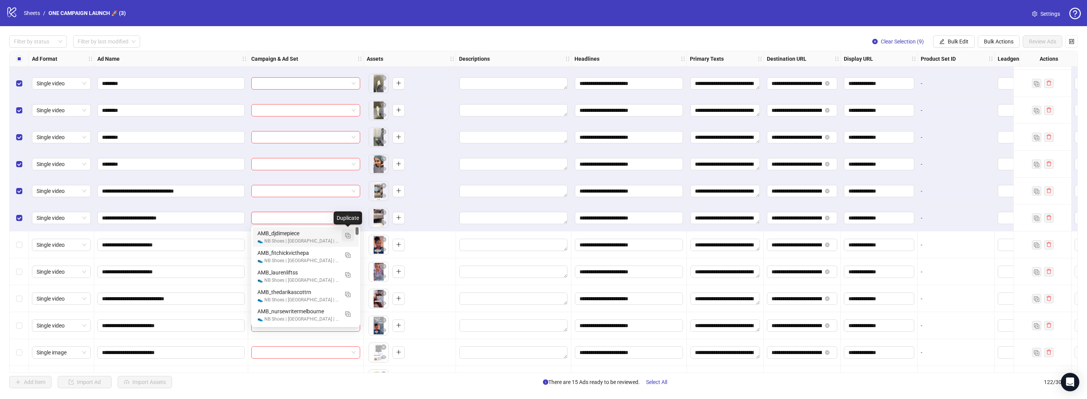
click at [349, 236] on img "button" at bounding box center [347, 235] width 5 height 5
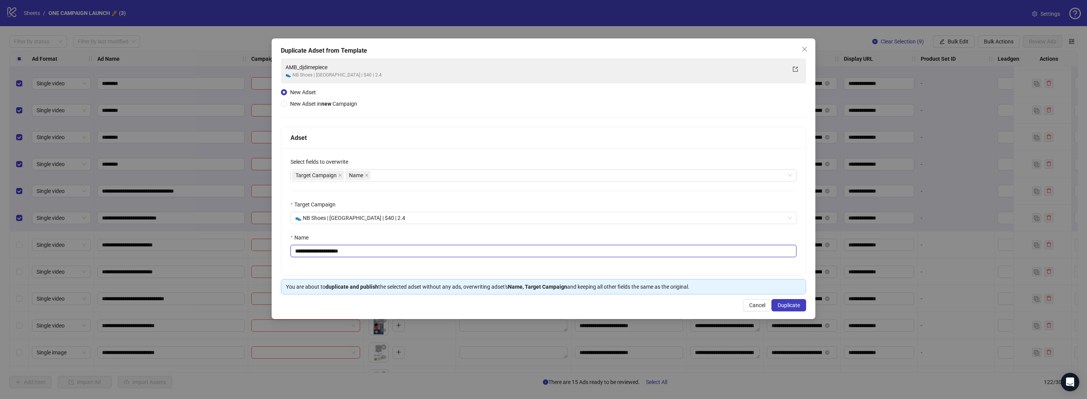
drag, startPoint x: 379, startPoint y: 249, endPoint x: 341, endPoint y: 254, distance: 38.3
click at [379, 249] on input "**********" at bounding box center [544, 251] width 506 height 12
drag, startPoint x: 310, startPoint y: 252, endPoint x: 366, endPoint y: 257, distance: 56.8
click at [366, 257] on input "**********" at bounding box center [544, 251] width 506 height 12
paste input "text"
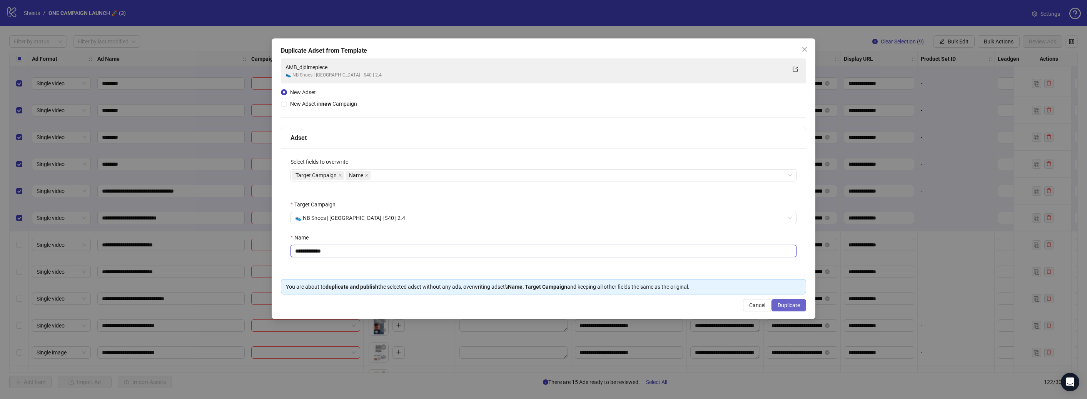
type input "**********"
click at [787, 309] on button "Duplicate" at bounding box center [789, 305] width 35 height 12
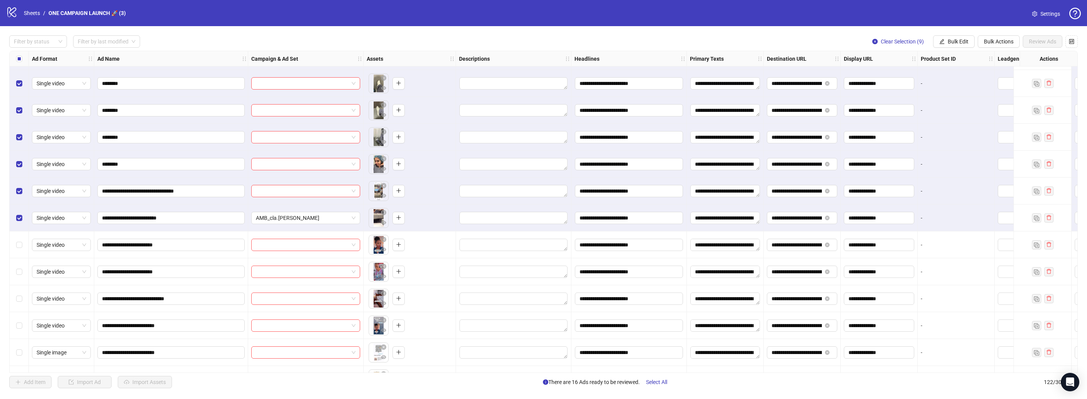
click at [20, 64] on div "Select all rows" at bounding box center [19, 58] width 19 height 15
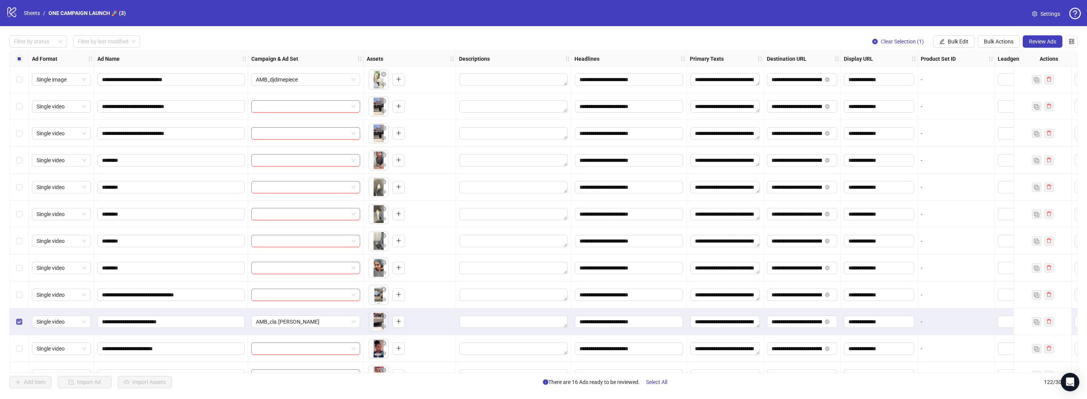
scroll to position [2581, 0]
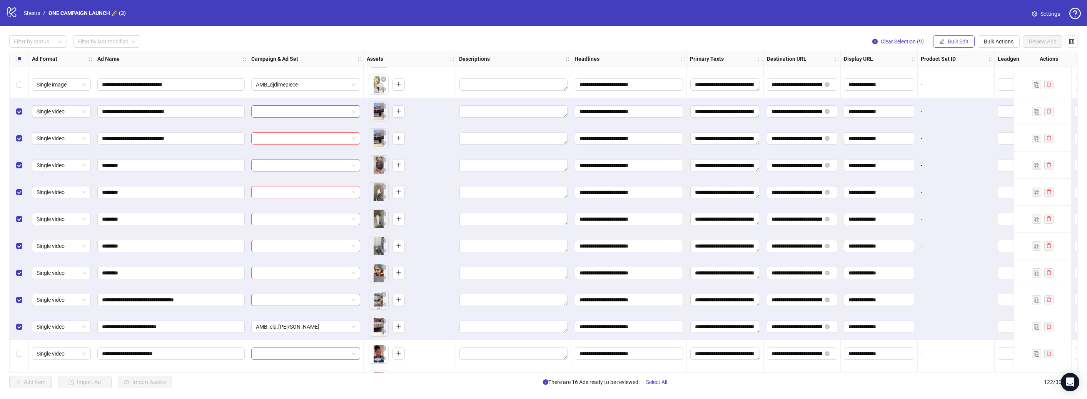
click at [947, 38] on button "Bulk Edit" at bounding box center [954, 41] width 42 height 12
click at [969, 85] on span "Campaign & Ad Set" at bounding box center [962, 81] width 46 height 8
click at [970, 82] on form "Select an adset" at bounding box center [932, 83] width 154 height 31
click at [972, 78] on input "search" at bounding box center [929, 75] width 138 height 12
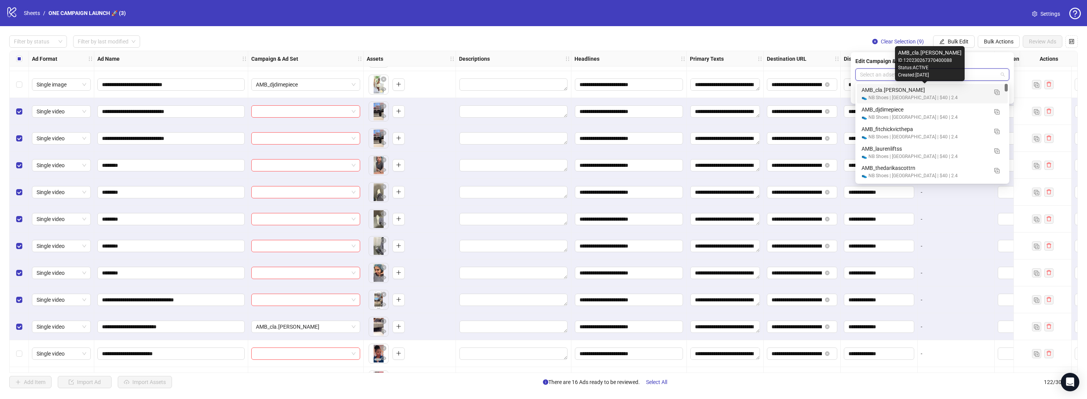
click at [905, 92] on div "AMB_cla.audia" at bounding box center [925, 90] width 126 height 8
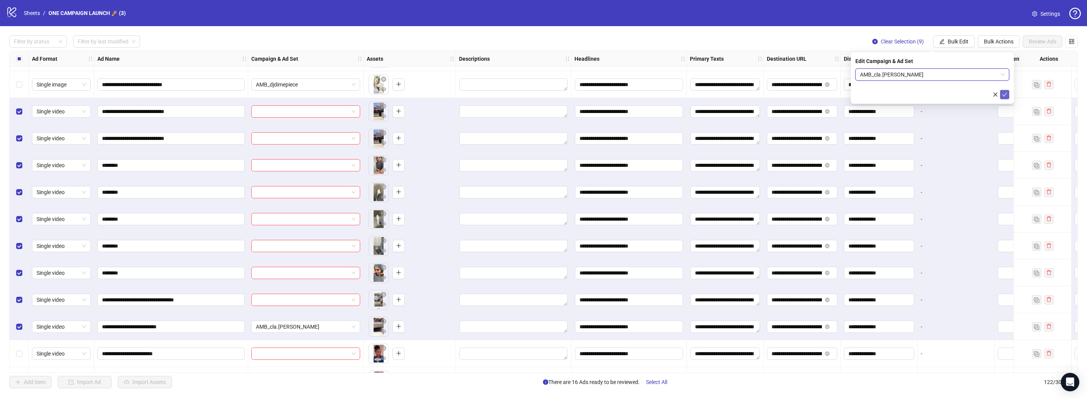
click at [1007, 95] on button "submit" at bounding box center [1004, 94] width 9 height 9
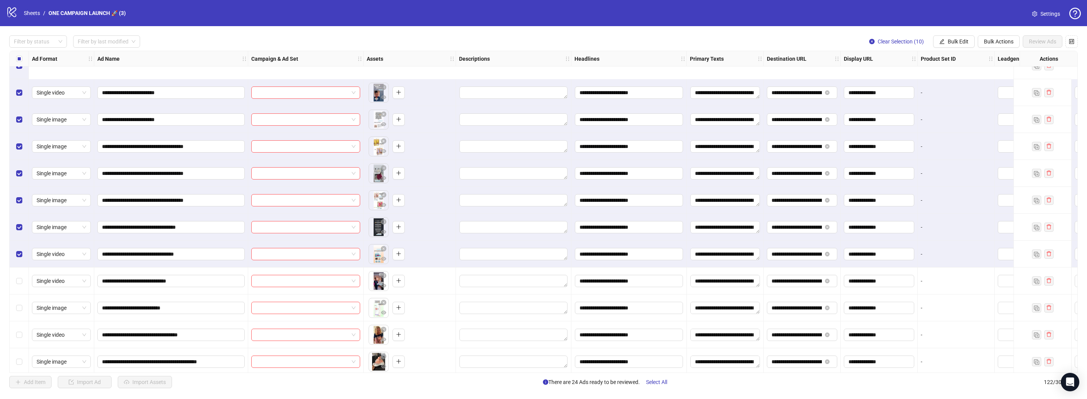
scroll to position [2979, 0]
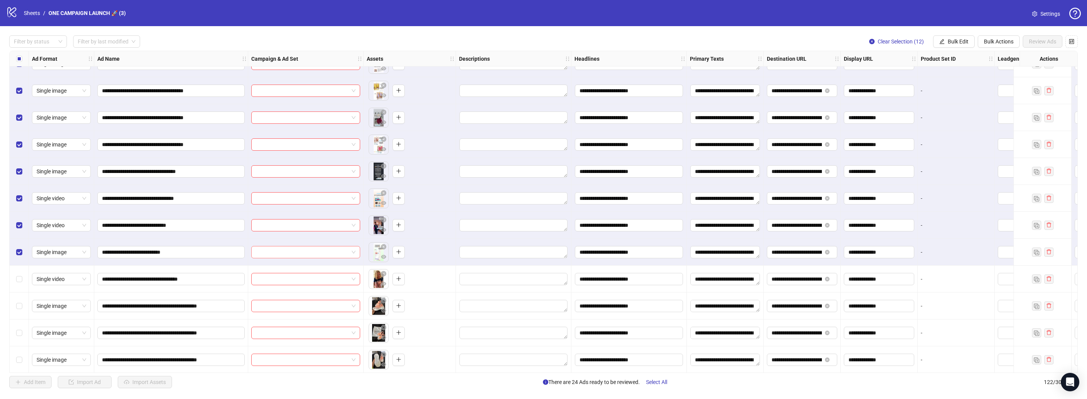
click at [350, 254] on span at bounding box center [306, 253] width 100 height 12
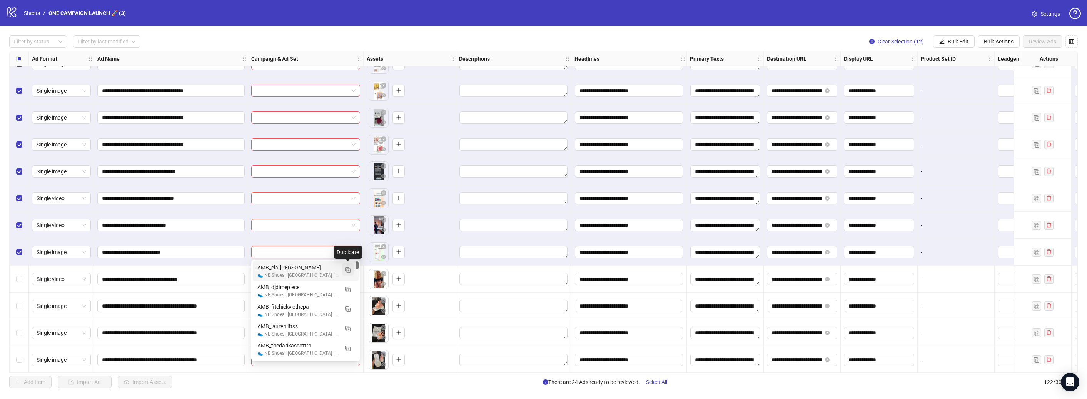
click at [350, 271] on img "button" at bounding box center [347, 269] width 5 height 5
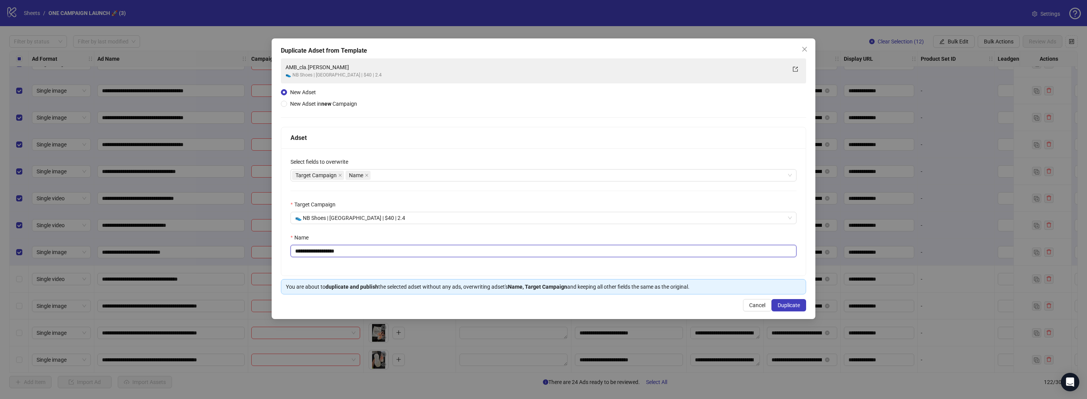
drag, startPoint x: 349, startPoint y: 252, endPoint x: 310, endPoint y: 252, distance: 38.5
click at [310, 252] on input "**********" at bounding box center [544, 251] width 506 height 12
paste input "text"
type input "**********"
click at [783, 306] on span "Duplicate" at bounding box center [789, 305] width 22 height 6
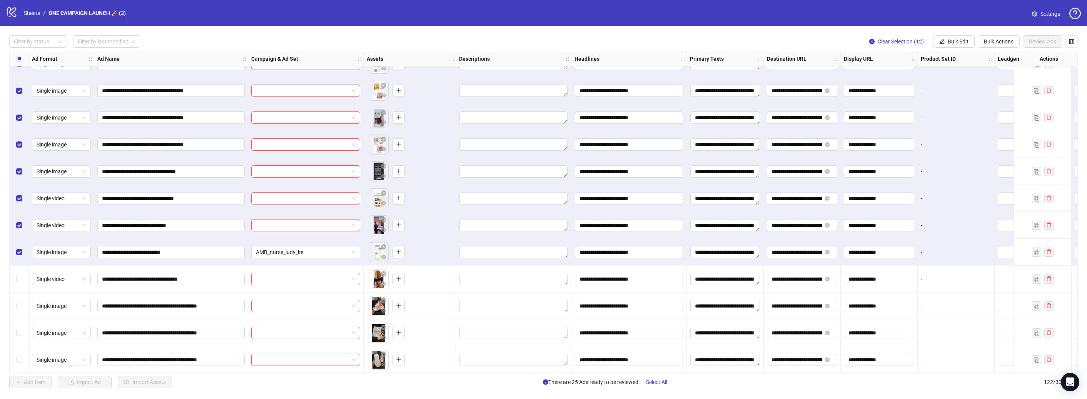
drag, startPoint x: 965, startPoint y: 40, endPoint x: 974, endPoint y: 52, distance: 15.3
click at [965, 40] on span "Bulk Edit" at bounding box center [958, 41] width 21 height 6
click at [971, 80] on span "Campaign & Ad Set" at bounding box center [962, 81] width 46 height 8
click at [967, 78] on input "search" at bounding box center [929, 75] width 138 height 12
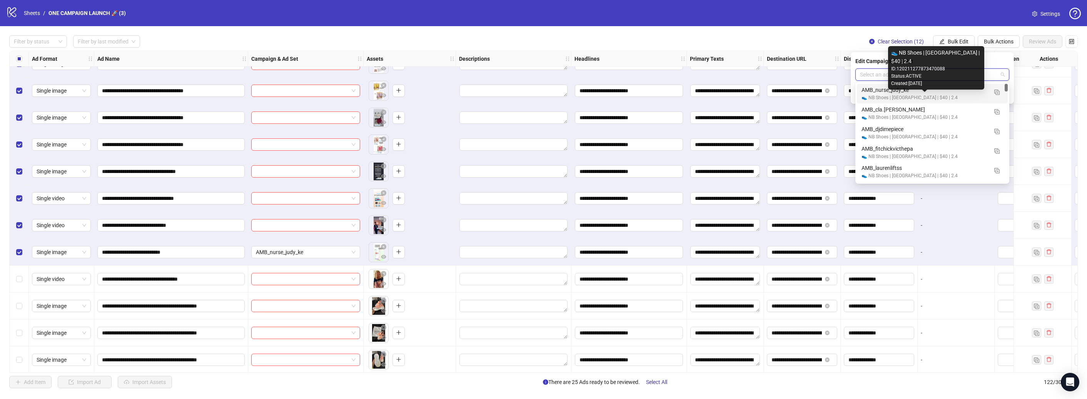
click at [905, 96] on div "👟 NB Shoes | US | $40 | 2.4" at bounding box center [925, 97] width 126 height 7
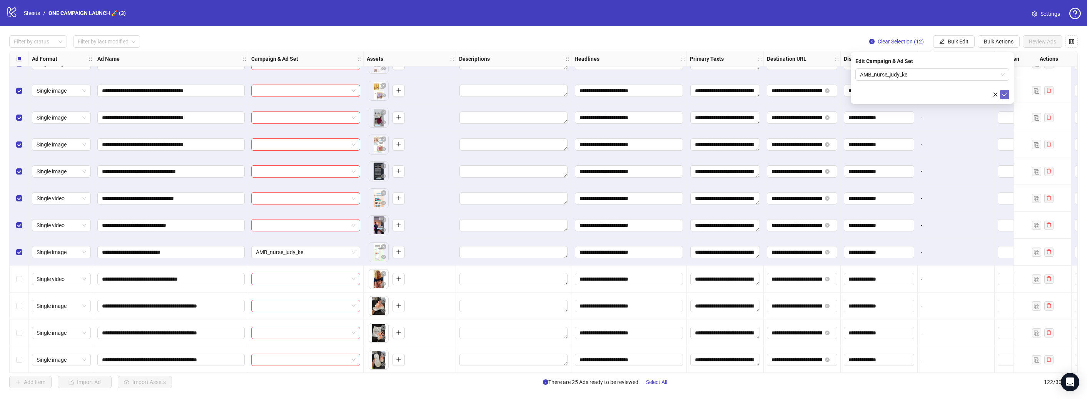
click at [1006, 94] on icon "check" at bounding box center [1004, 94] width 5 height 5
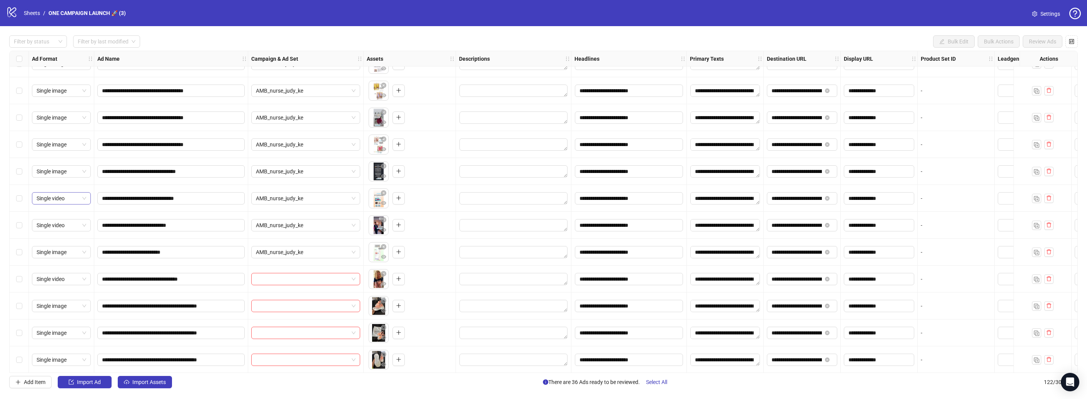
scroll to position [2983, 0]
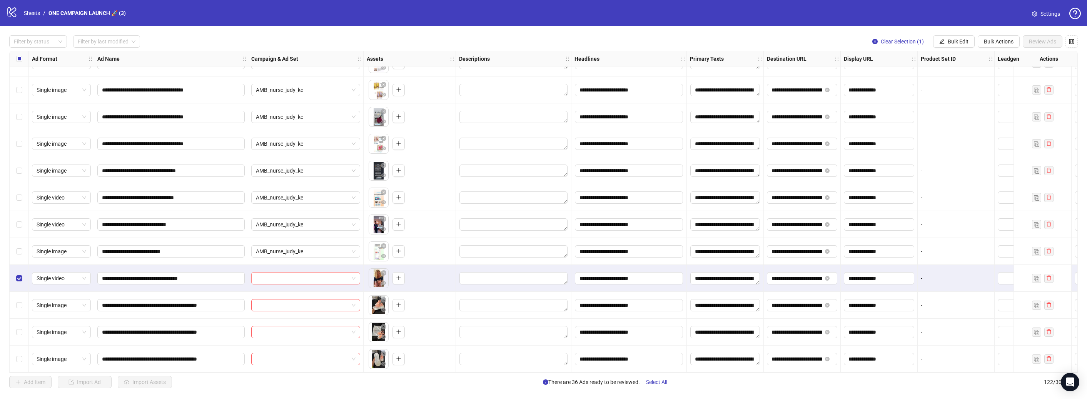
click at [356, 277] on div at bounding box center [305, 278] width 109 height 12
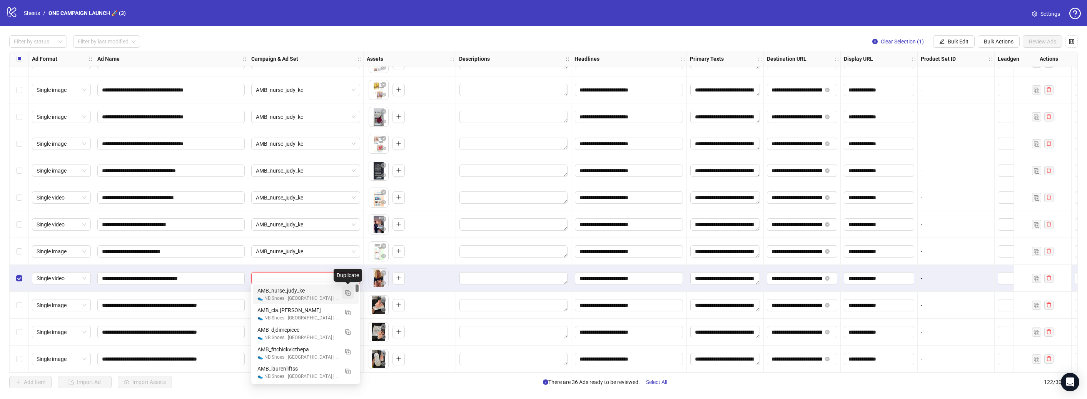
click at [347, 294] on img "button" at bounding box center [347, 293] width 5 height 5
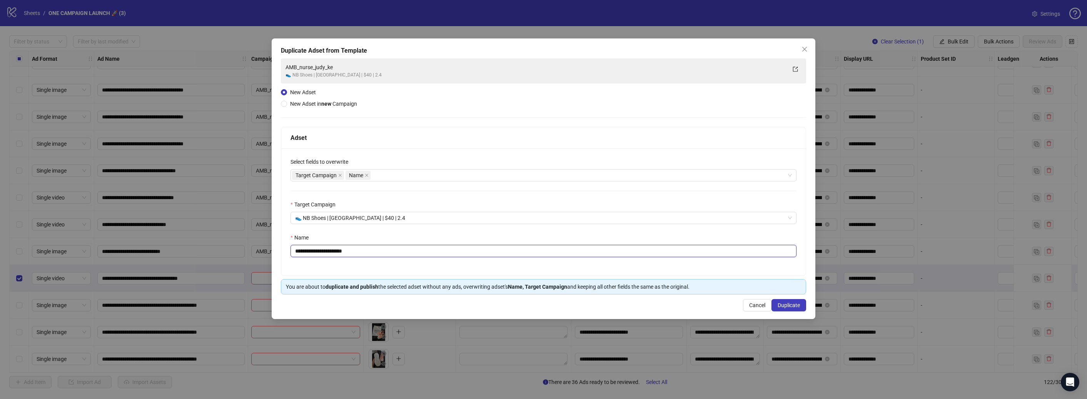
click at [345, 250] on input "**********" at bounding box center [544, 251] width 506 height 12
drag, startPoint x: 309, startPoint y: 252, endPoint x: 373, endPoint y: 256, distance: 64.3
click at [373, 256] on input "**********" at bounding box center [544, 251] width 506 height 12
paste input "text"
type input "**********"
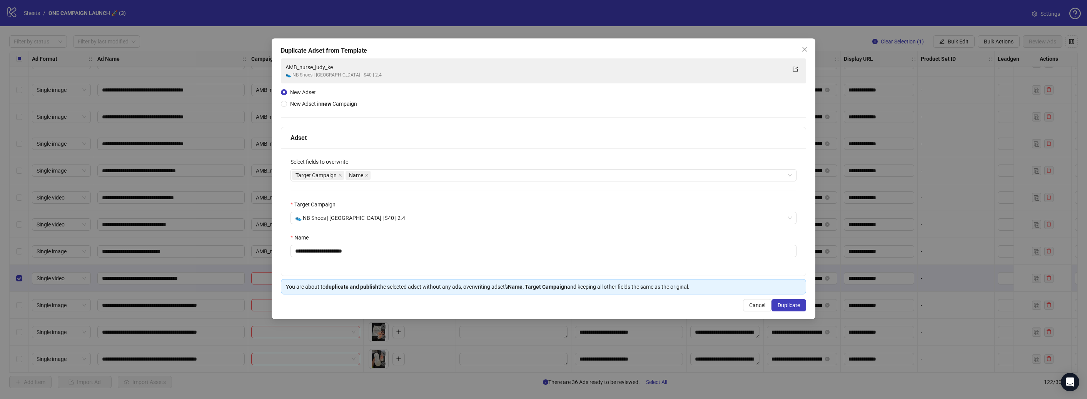
click at [424, 272] on div "**********" at bounding box center [543, 212] width 524 height 127
click at [780, 310] on button "Duplicate" at bounding box center [789, 305] width 35 height 12
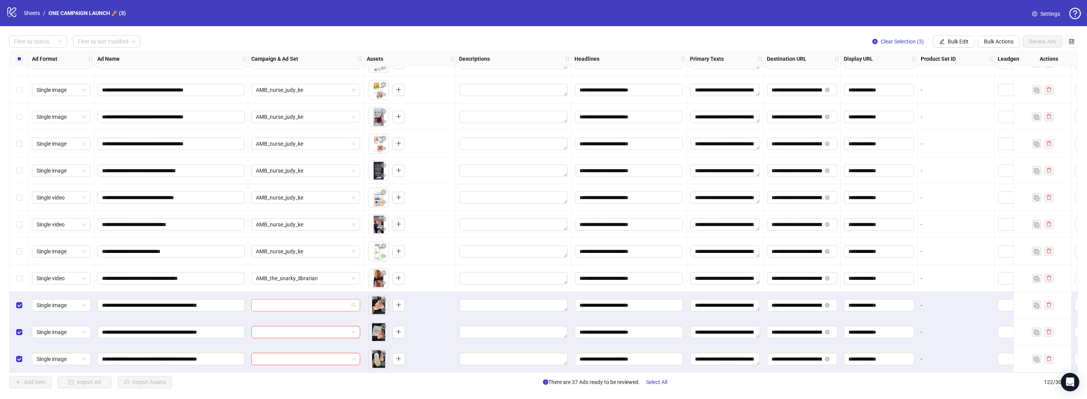
click at [353, 301] on span at bounding box center [306, 306] width 100 height 12
click at [349, 206] on button "button" at bounding box center [348, 202] width 12 height 12
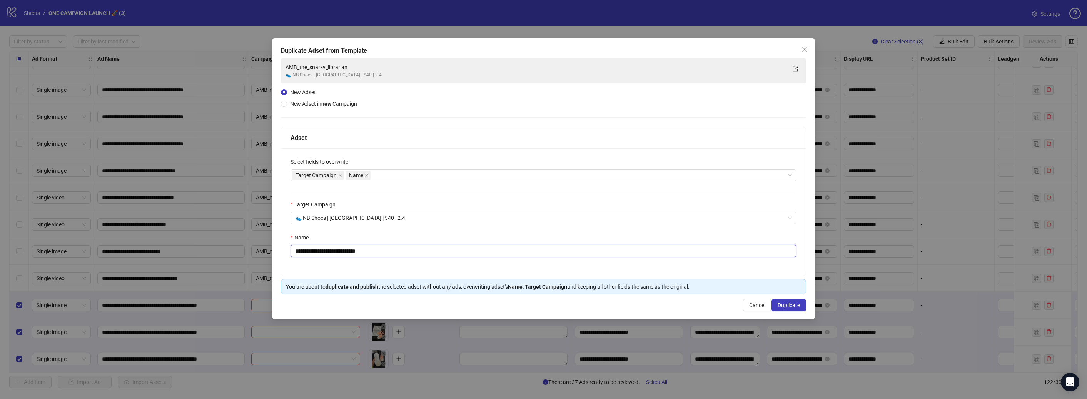
drag, startPoint x: 309, startPoint y: 252, endPoint x: 415, endPoint y: 253, distance: 105.8
click at [415, 253] on input "**********" at bounding box center [544, 251] width 506 height 12
paste input "text"
type input "**********"
click at [793, 303] on span "Duplicate" at bounding box center [789, 305] width 22 height 6
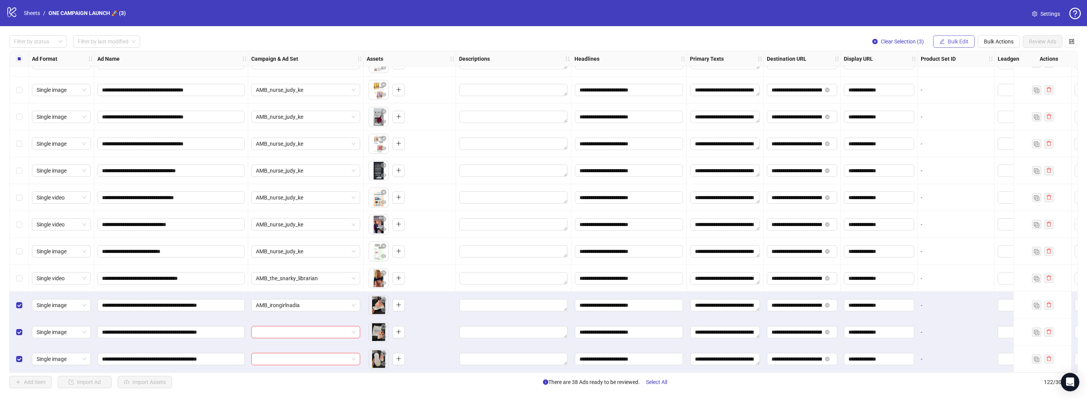
click at [962, 42] on span "Bulk Edit" at bounding box center [958, 41] width 21 height 6
click at [969, 82] on span "Campaign & Ad Set" at bounding box center [962, 81] width 46 height 8
click at [1002, 96] on icon "check" at bounding box center [1004, 94] width 5 height 5
click at [1052, 42] on span "Review Ads" at bounding box center [1042, 41] width 27 height 6
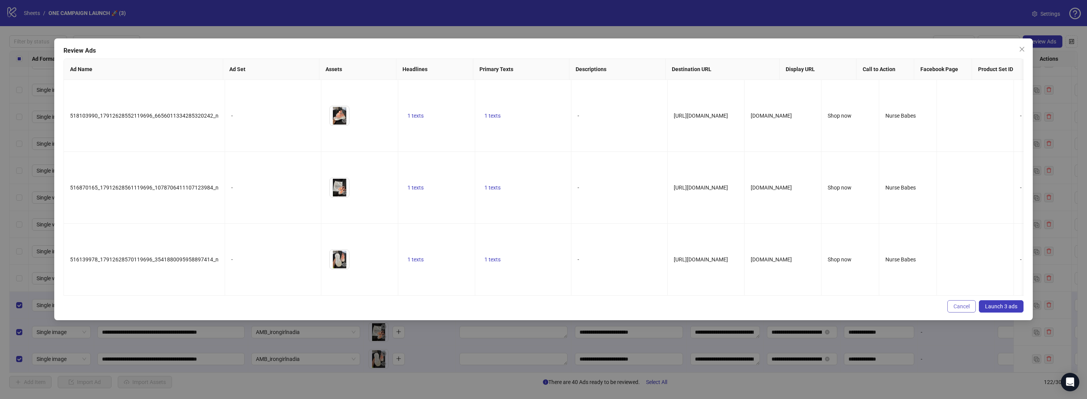
click at [962, 304] on span "Cancel" at bounding box center [962, 307] width 16 height 6
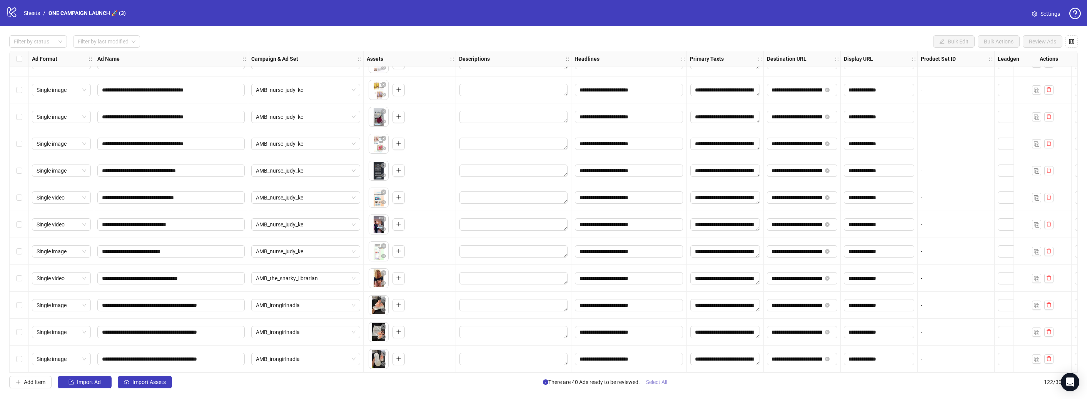
click at [658, 388] on button "Select All" at bounding box center [656, 382] width 33 height 12
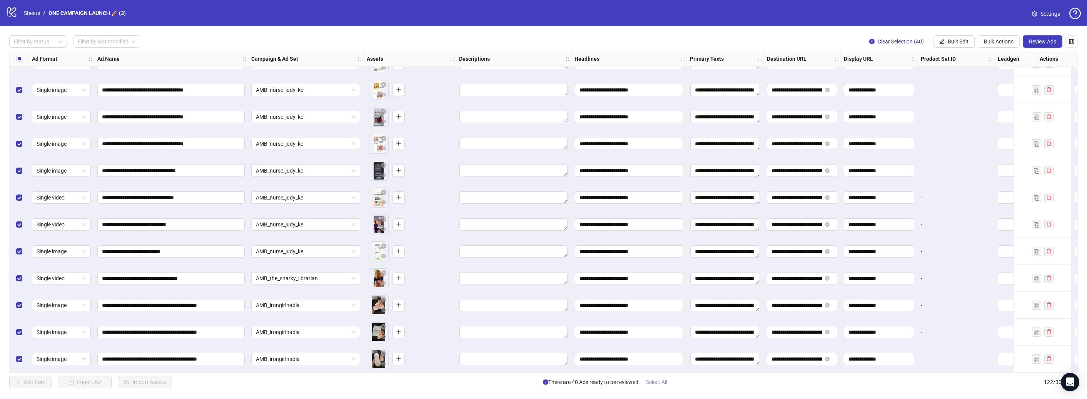
click at [660, 385] on span "Select All" at bounding box center [656, 382] width 21 height 6
click at [1048, 40] on span "Review Ads" at bounding box center [1042, 41] width 27 height 6
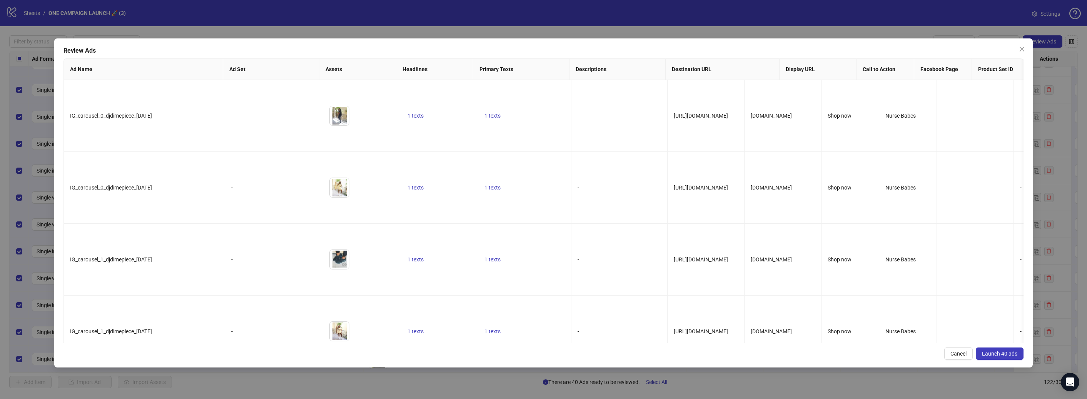
click at [984, 353] on span "Launch 40 ads" at bounding box center [999, 354] width 35 height 6
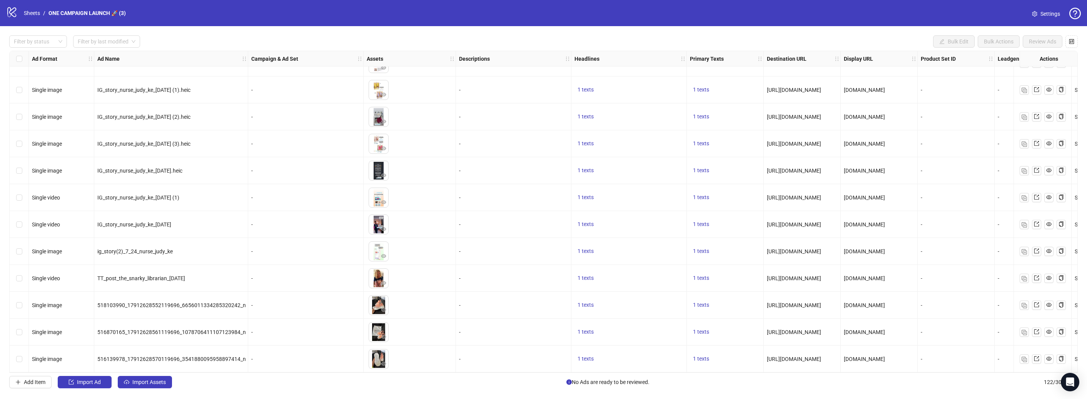
click at [694, 393] on div "Filter by status Filter by last modified Bulk Edit Bulk Actions Review Ads Ad F…" at bounding box center [543, 212] width 1087 height 372
